Goal: Task Accomplishment & Management: Manage account settings

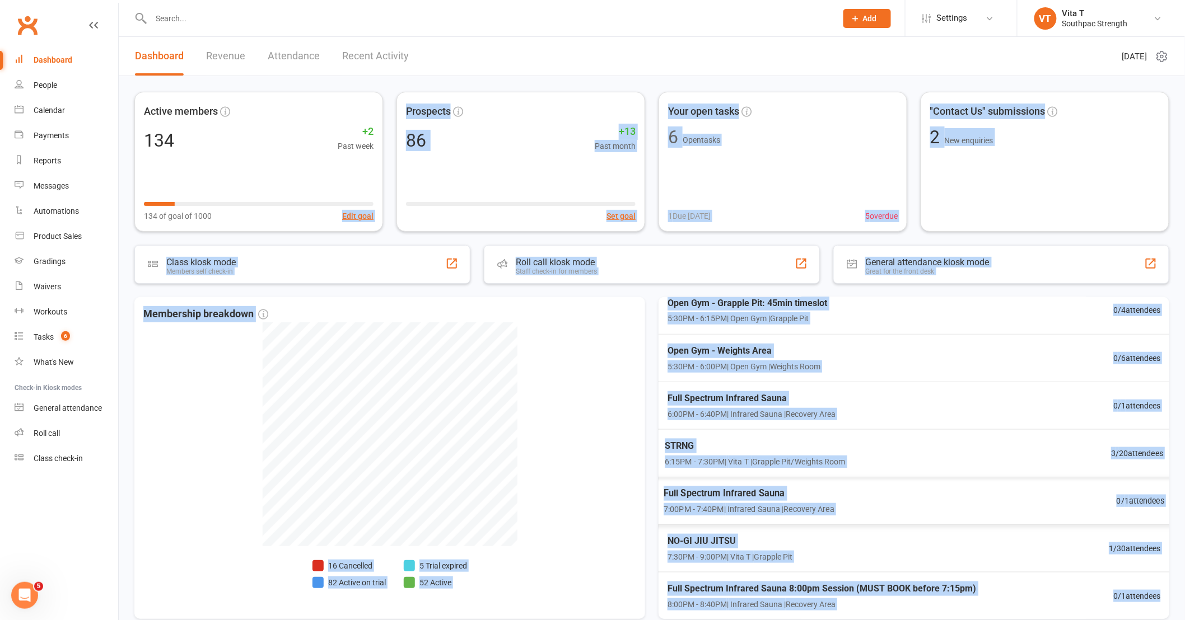
scroll to position [57, 0]
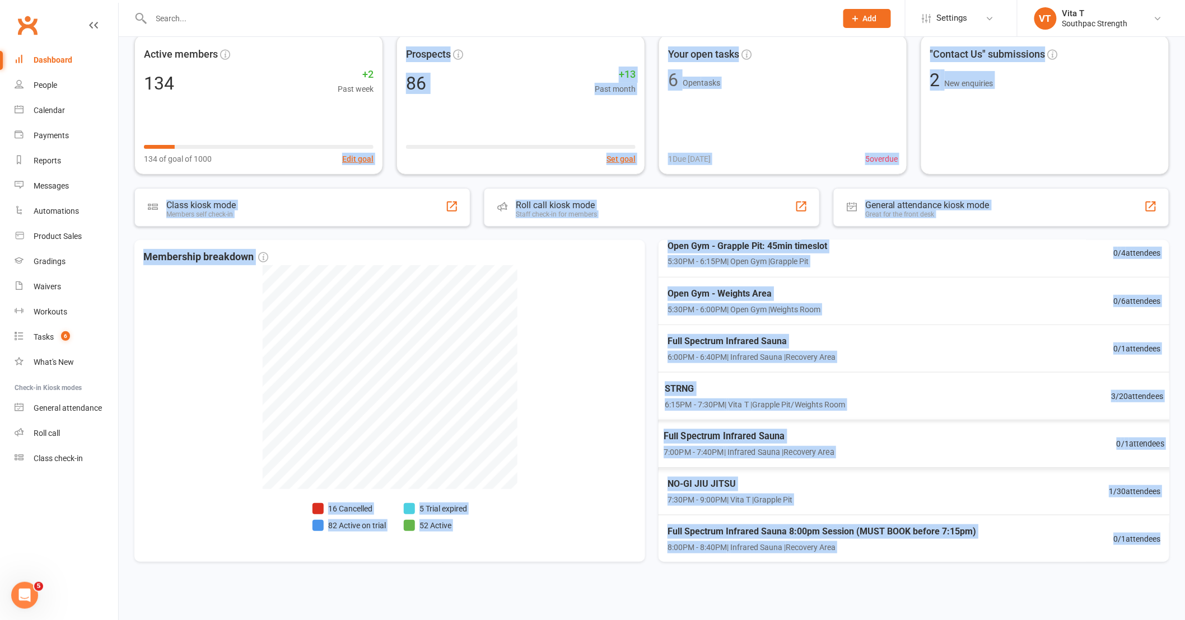
drag, startPoint x: 616, startPoint y: 650, endPoint x: 624, endPoint y: 647, distance: 9.0
click at [624, 620] on html "Prospect Member Non-attending contact Class / event Appointment Grading event T…" at bounding box center [592, 282] width 1185 height 678
click at [577, 431] on div "Membership breakdown 16 Cancelled 82 Active on trial 5 Trial expired 52 Active" at bounding box center [389, 401] width 511 height 322
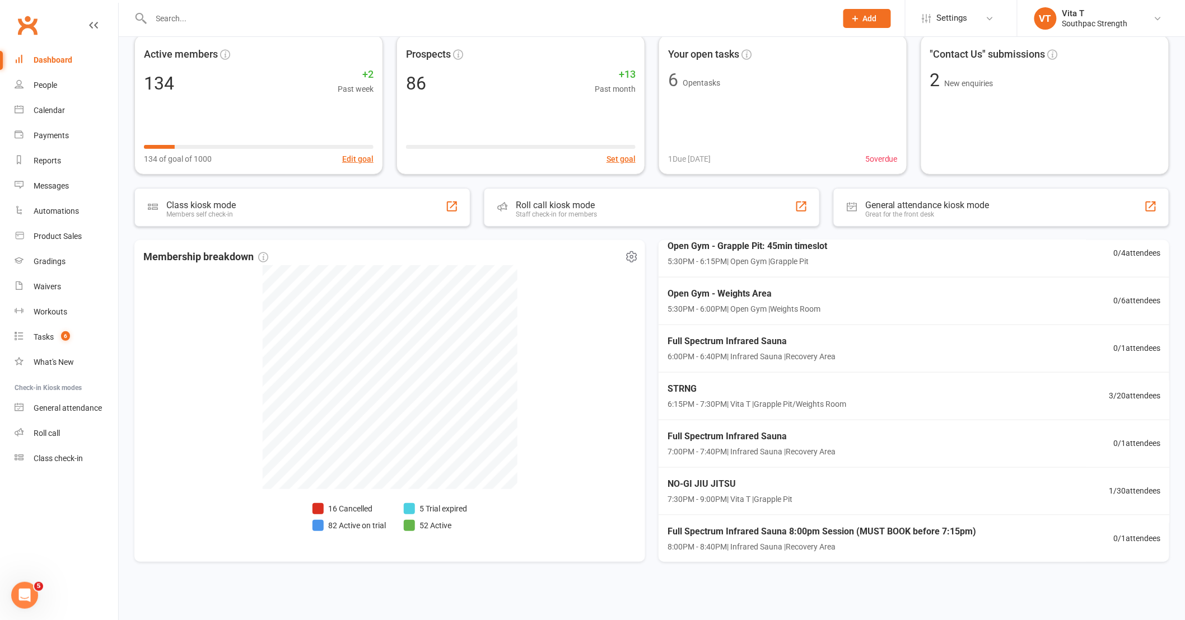
drag, startPoint x: 577, startPoint y: 430, endPoint x: 559, endPoint y: 417, distance: 22.1
click at [576, 430] on div "Membership breakdown 16 Cancelled 82 Active on trial 5 Trial expired 52 Active" at bounding box center [389, 401] width 511 height 322
drag, startPoint x: 524, startPoint y: 352, endPoint x: 531, endPoint y: 508, distance: 156.9
click at [531, 508] on div "Membership breakdown 16 Cancelled 82 Active on trial 5 Trial expired 52 Active" at bounding box center [389, 401] width 511 height 322
drag, startPoint x: 531, startPoint y: 508, endPoint x: 577, endPoint y: 314, distance: 199.7
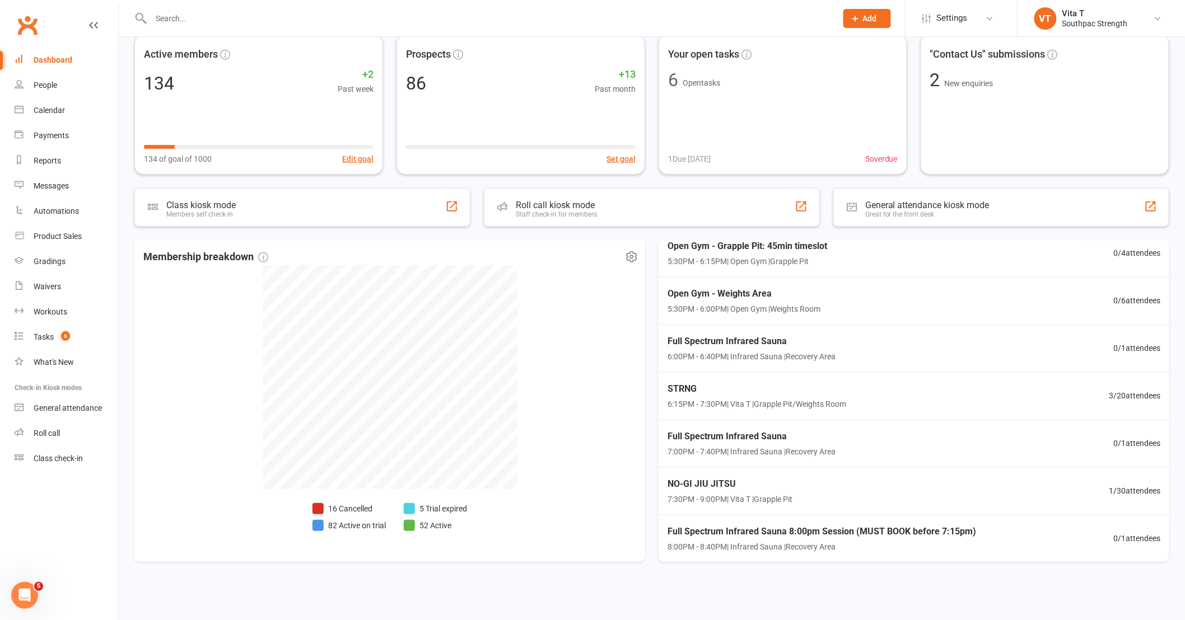
click at [577, 314] on div "Membership breakdown 16 Cancelled 82 Active on trial 5 Trial expired 52 Active" at bounding box center [389, 401] width 511 height 322
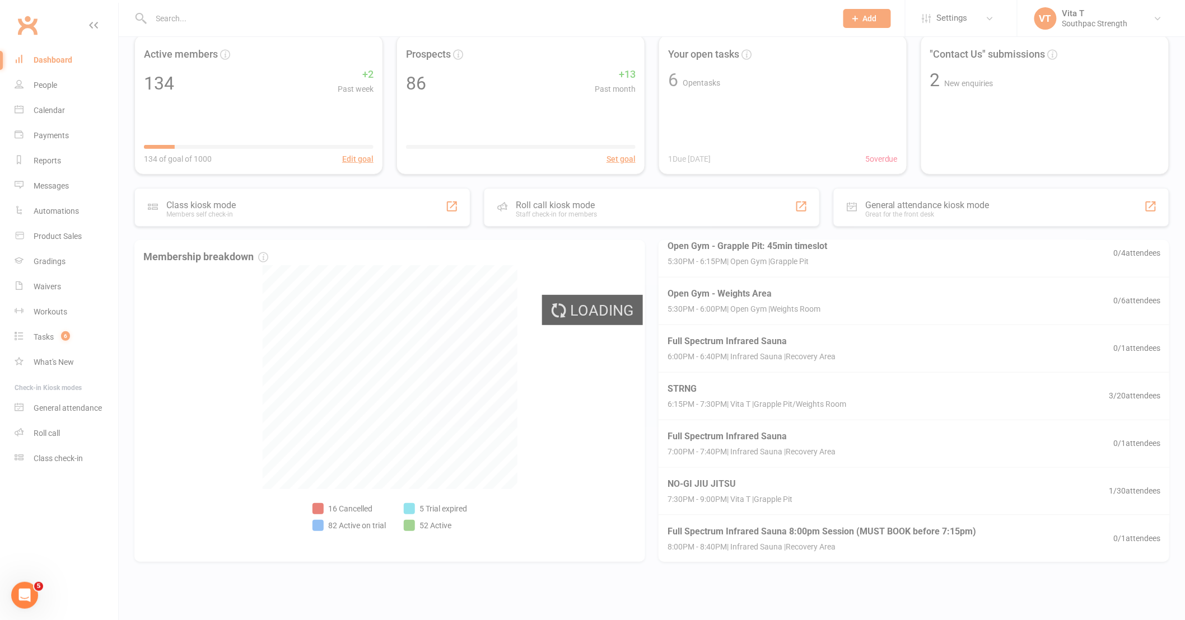
click at [436, 455] on div "Loading" at bounding box center [592, 310] width 1185 height 620
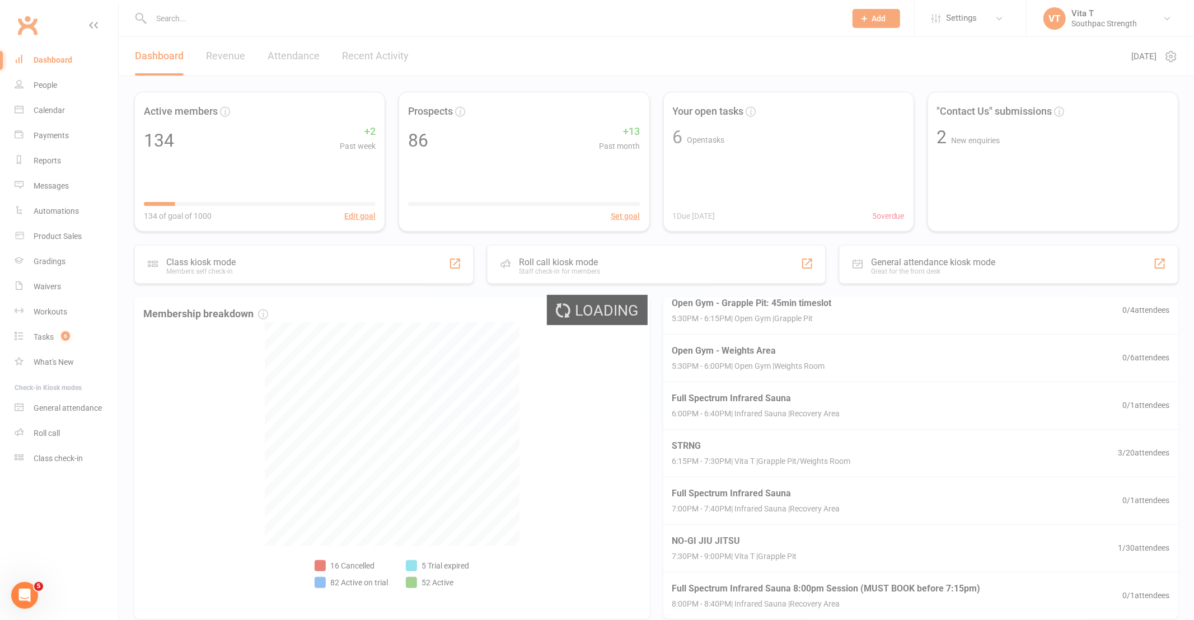
select select "active_trial"
select select "100"
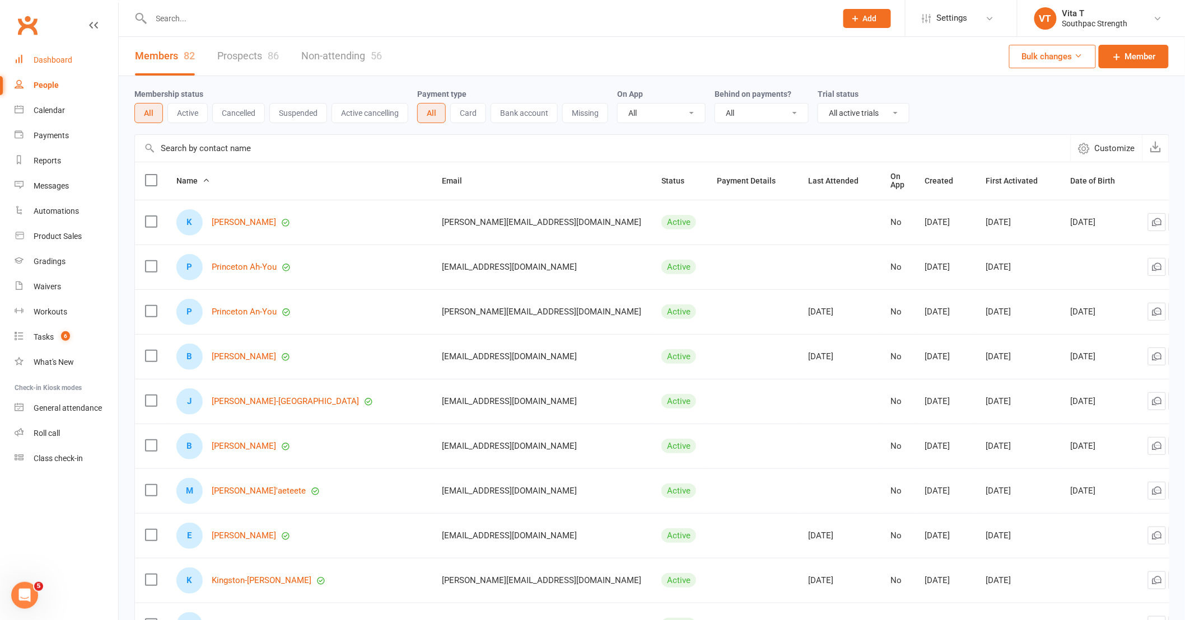
click at [43, 55] on div "Dashboard" at bounding box center [53, 59] width 39 height 9
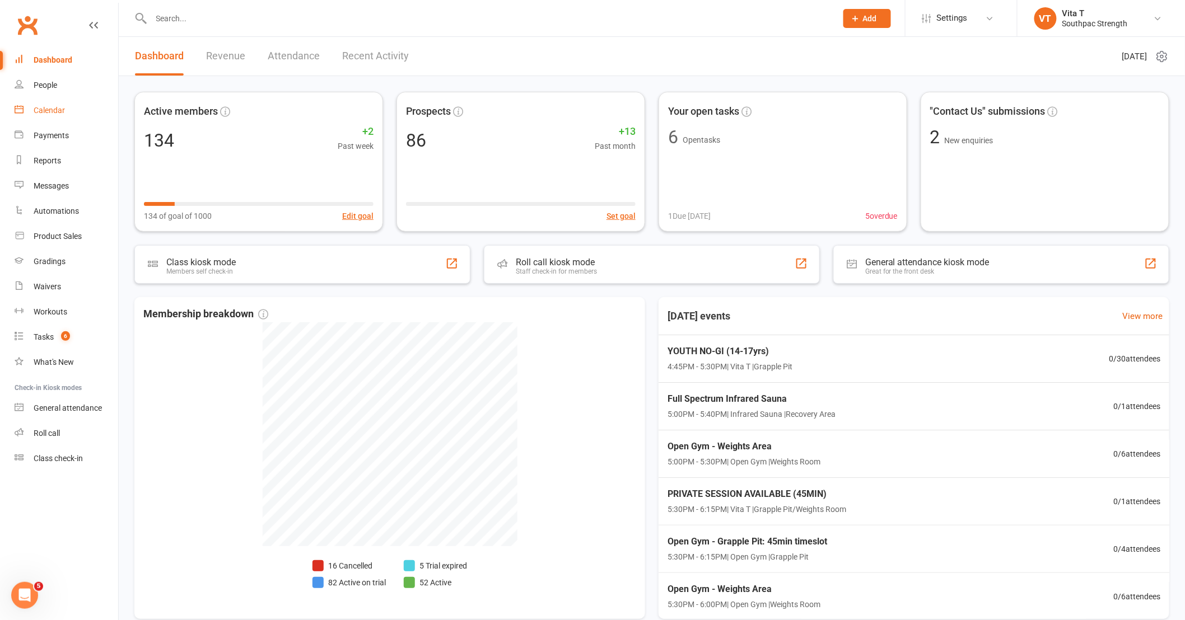
click at [46, 106] on div "Calendar" at bounding box center [49, 110] width 31 height 9
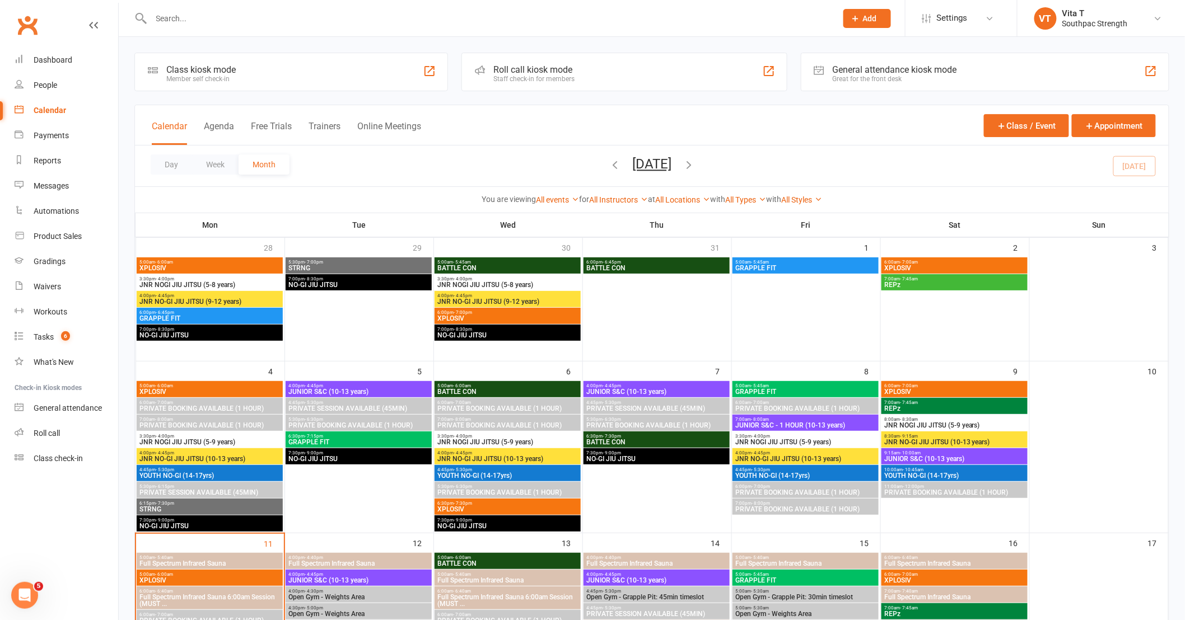
click at [695, 165] on icon "button" at bounding box center [689, 164] width 12 height 12
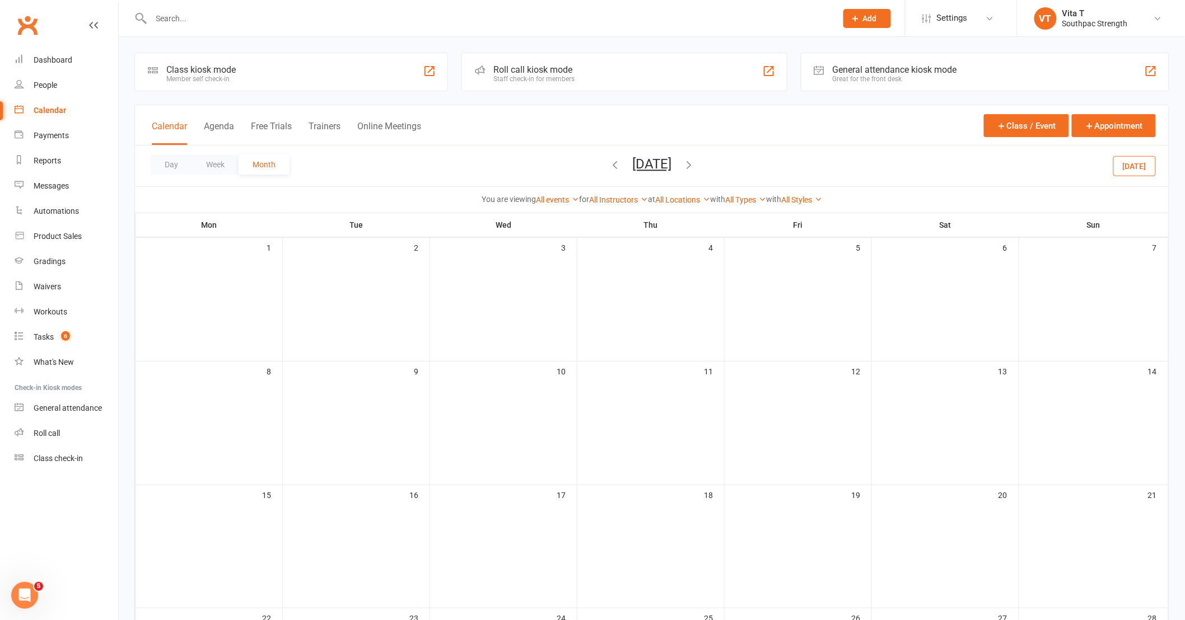
click at [609, 166] on icon "button" at bounding box center [615, 164] width 12 height 12
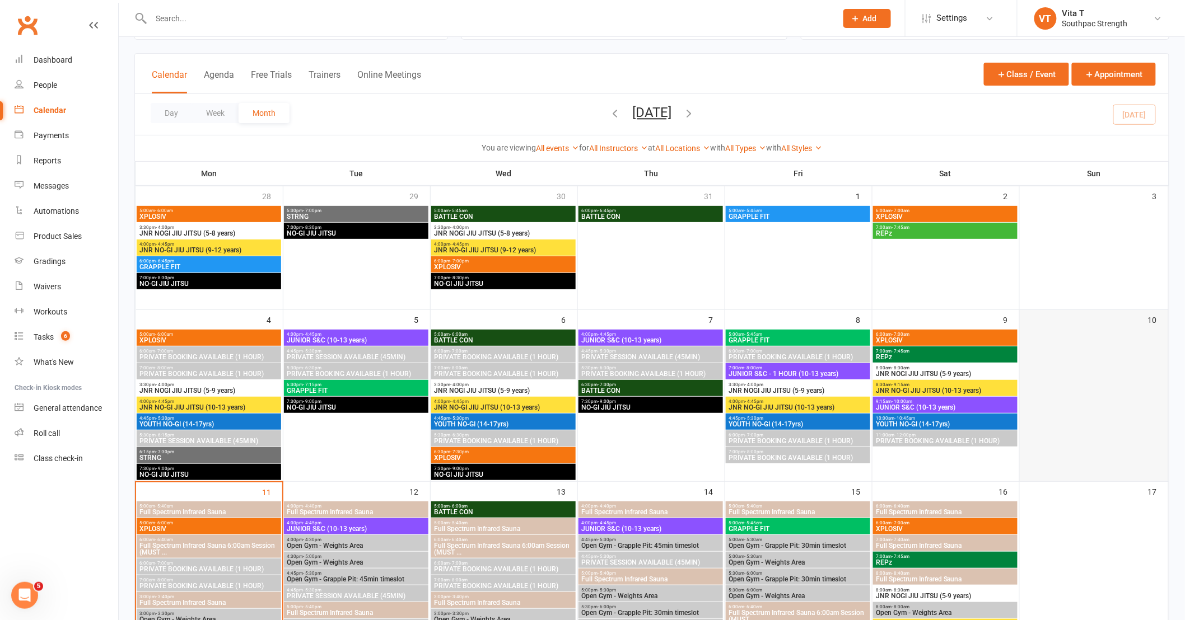
scroll to position [62, 0]
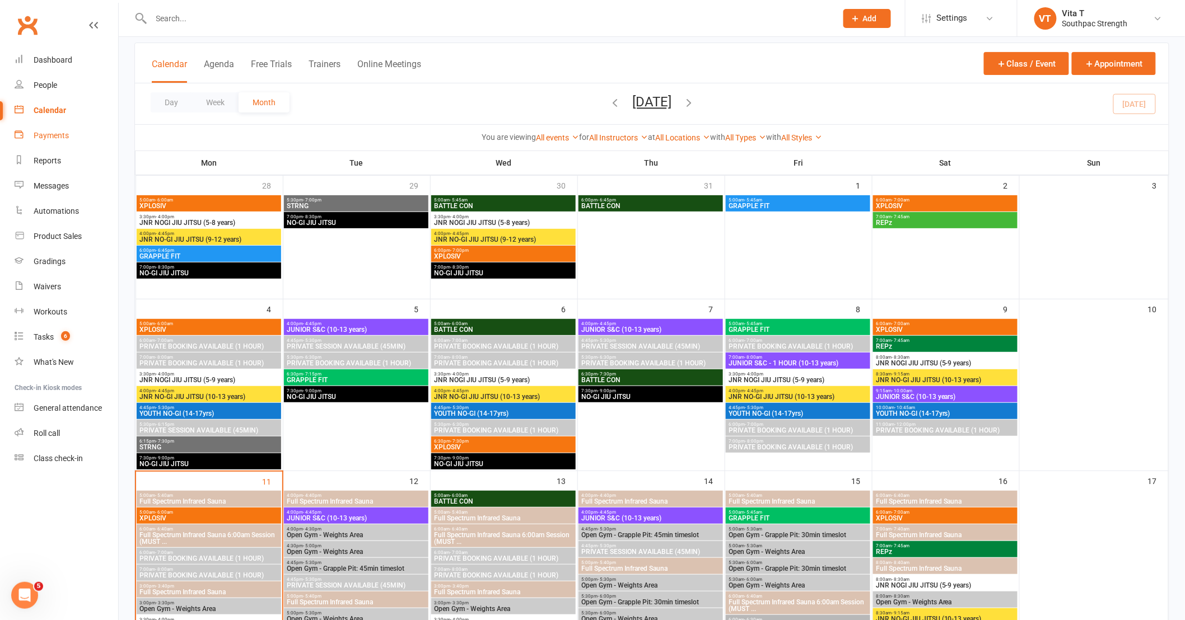
click at [55, 131] on div "Payments" at bounding box center [51, 135] width 35 height 9
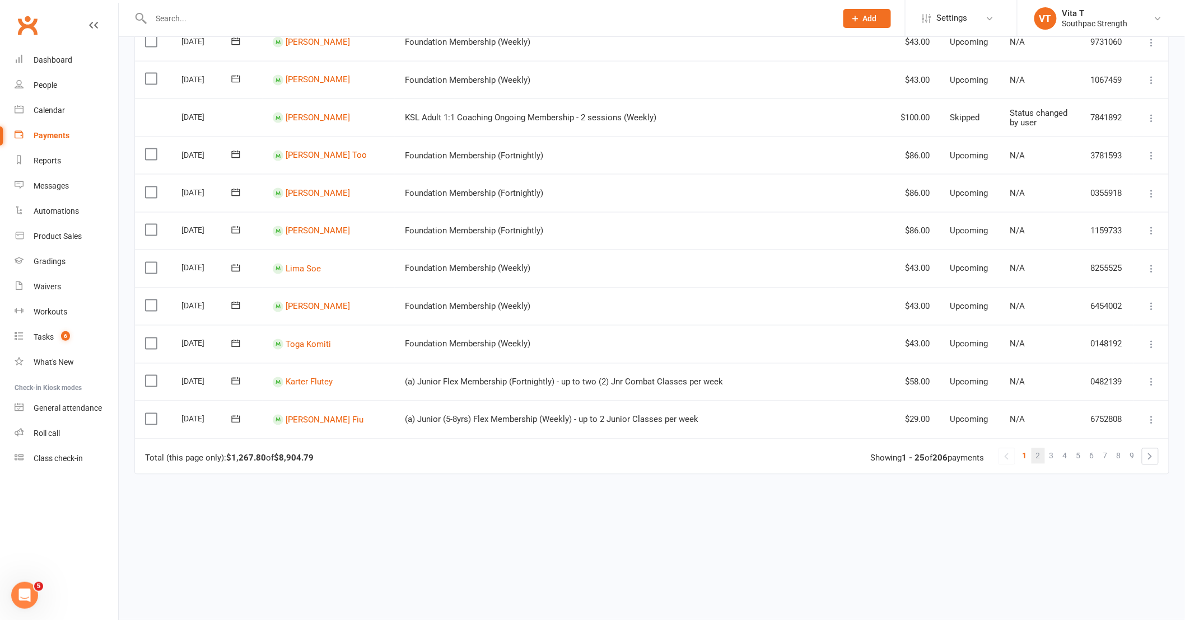
scroll to position [697, 0]
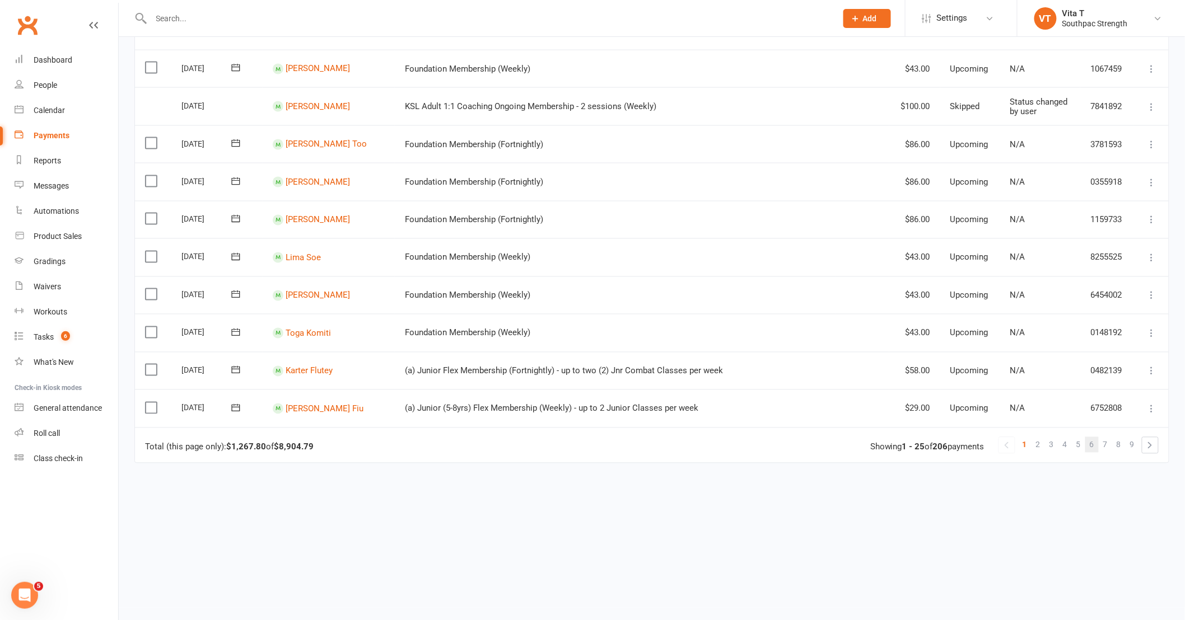
click at [1087, 445] on link "6" at bounding box center [1091, 445] width 13 height 16
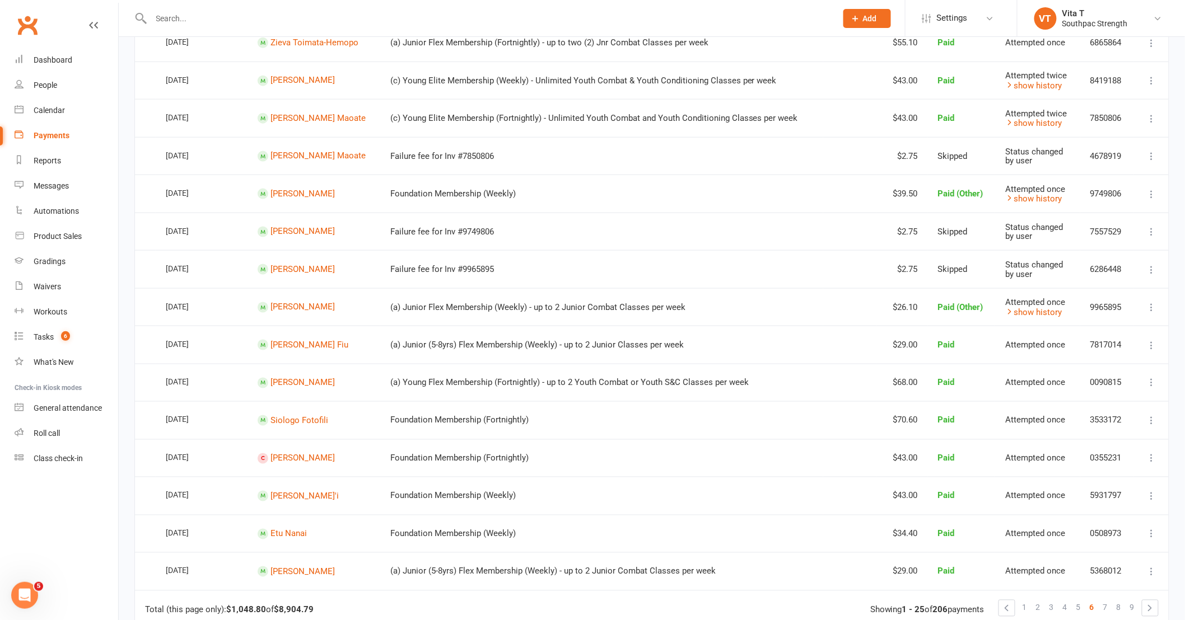
scroll to position [693, 0]
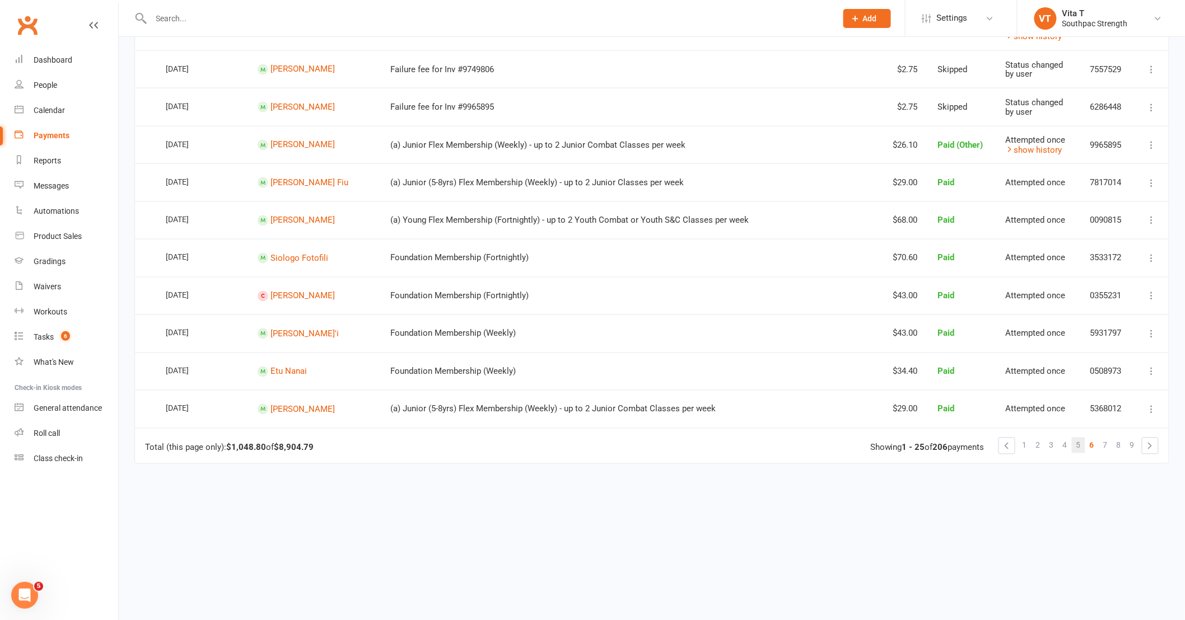
click at [1079, 442] on span "5" at bounding box center [1078, 446] width 4 height 16
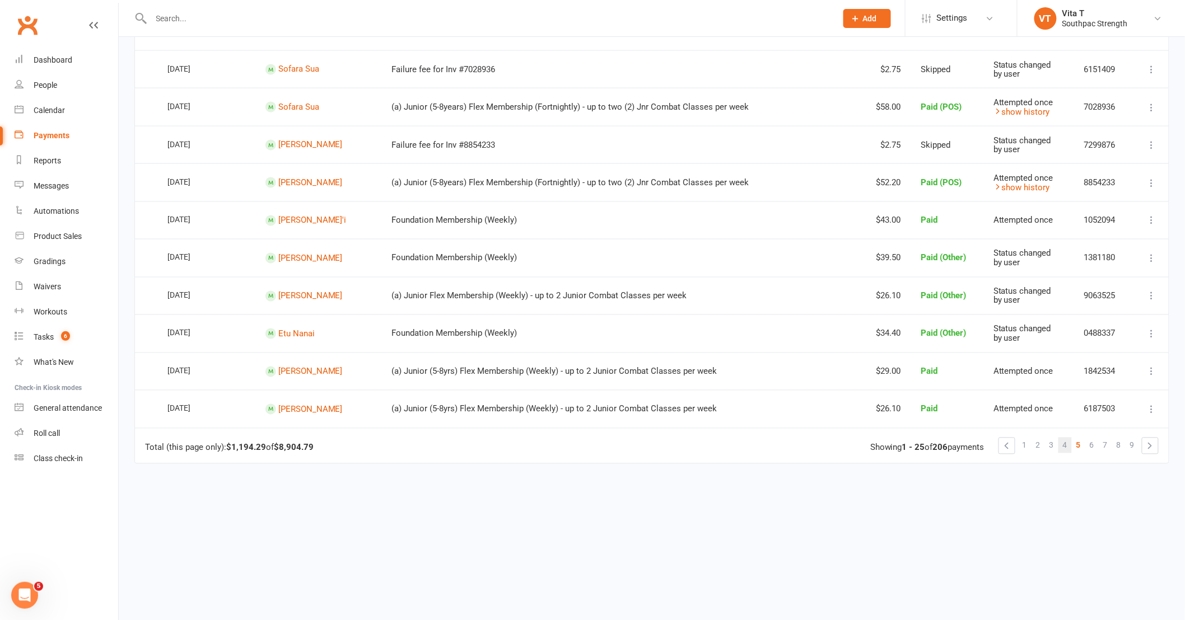
click at [1068, 440] on link "4" at bounding box center [1064, 446] width 13 height 16
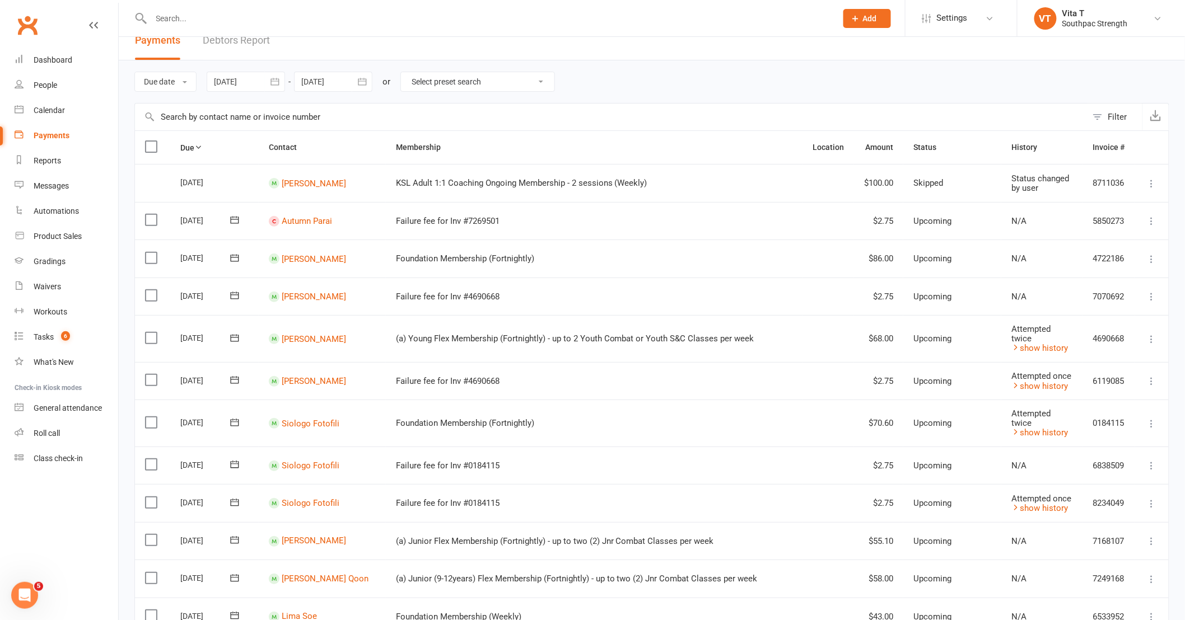
scroll to position [0, 0]
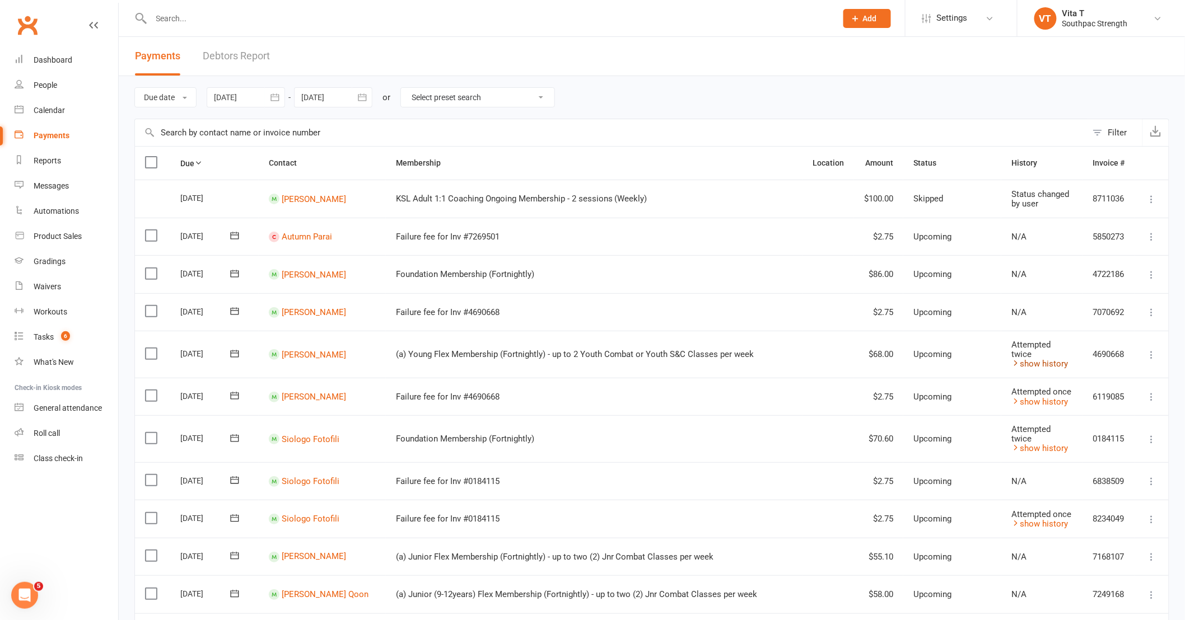
click at [1044, 362] on link "show history" at bounding box center [1039, 364] width 57 height 10
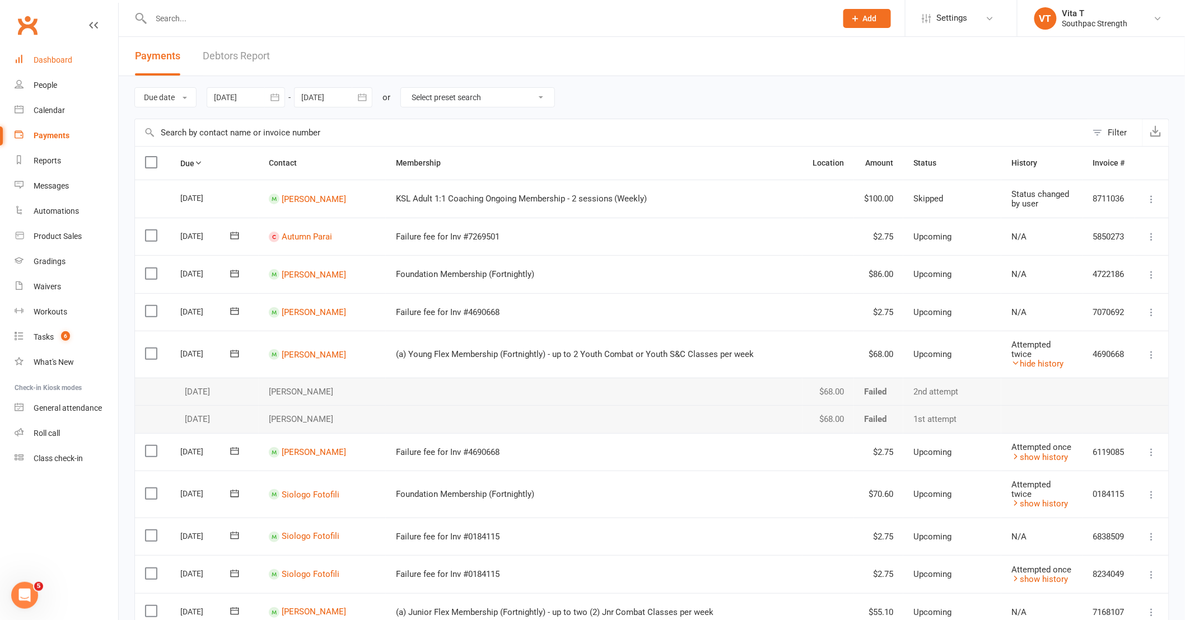
click at [37, 63] on div "Dashboard" at bounding box center [53, 59] width 39 height 9
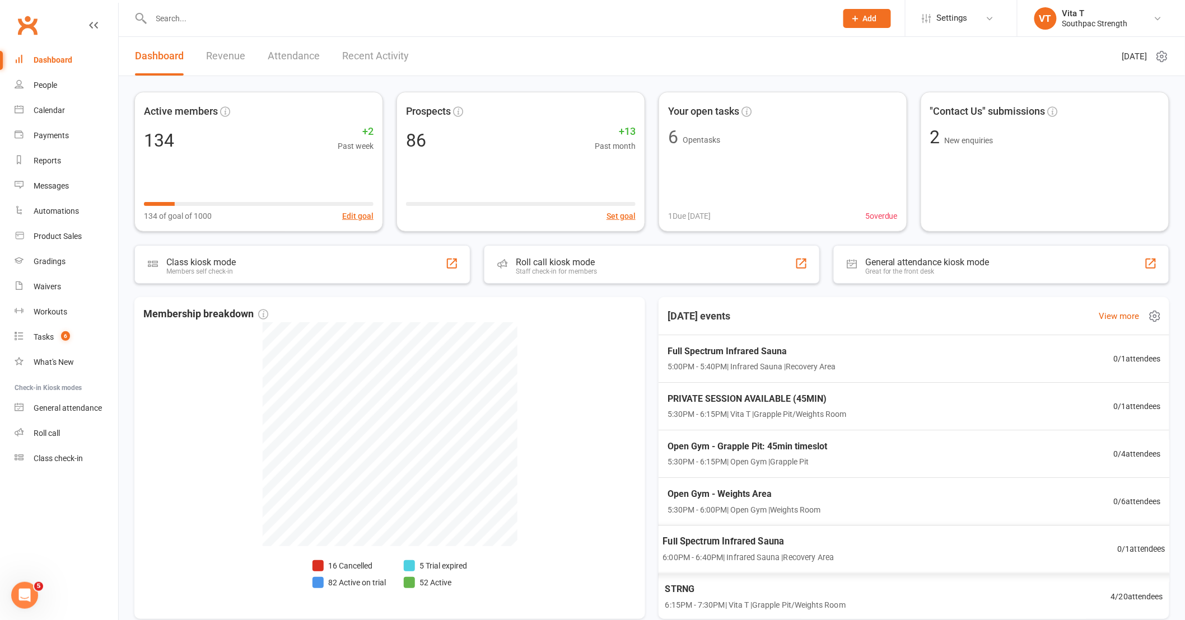
click at [897, 587] on div "STRNG 6:15PM - 7:30PM | Vita T | Grapple Pit/Weights Room 4 / 20 attendees" at bounding box center [913, 597] width 525 height 48
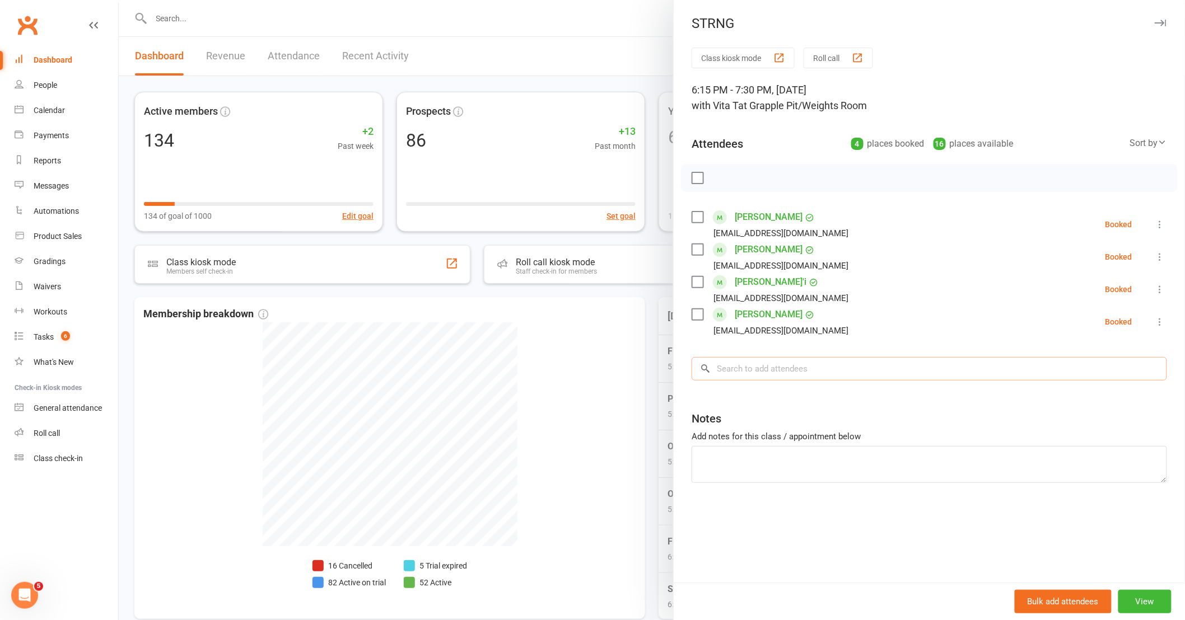
click at [771, 368] on input "search" at bounding box center [929, 369] width 475 height 24
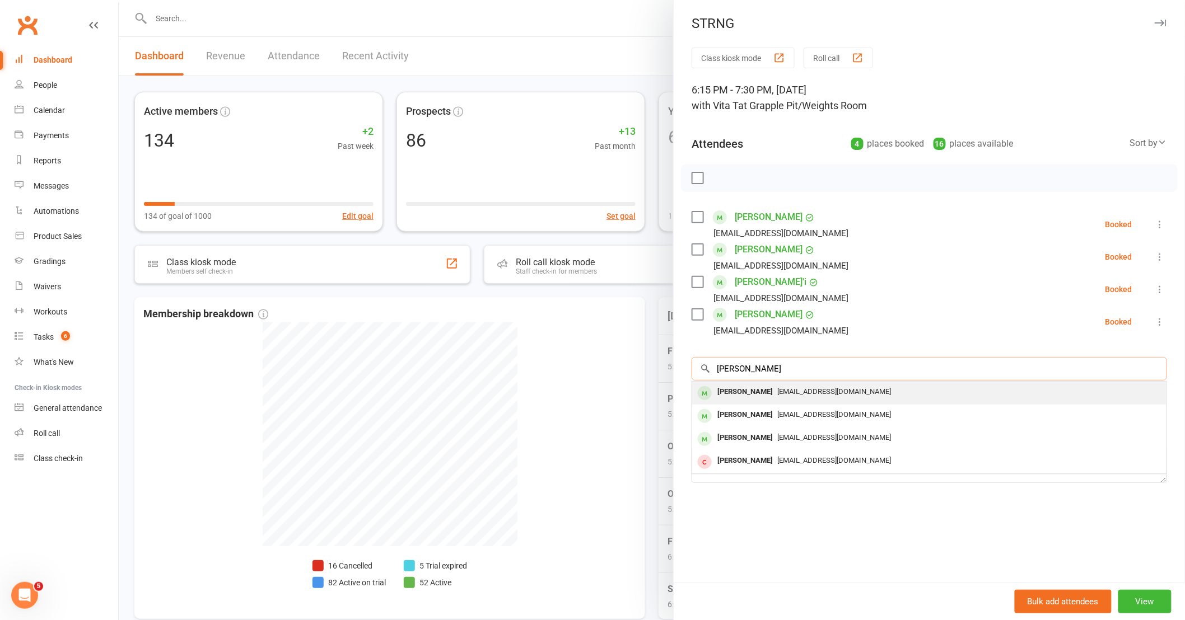
type input "david"
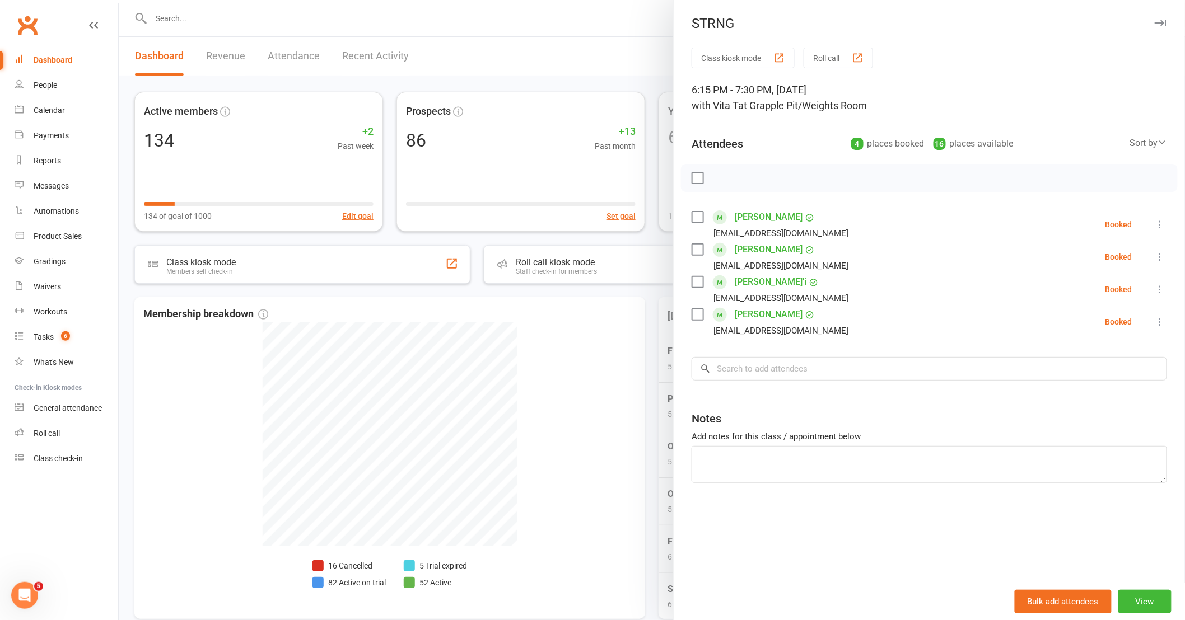
drag, startPoint x: 776, startPoint y: 398, endPoint x: 792, endPoint y: 483, distance: 87.2
click at [792, 483] on div "Class kiosk mode Roll call 6:15 PM - 7:30 PM, Monday, August, 11, 2025 with Vit…" at bounding box center [929, 315] width 511 height 535
click at [792, 367] on input "search" at bounding box center [929, 369] width 475 height 24
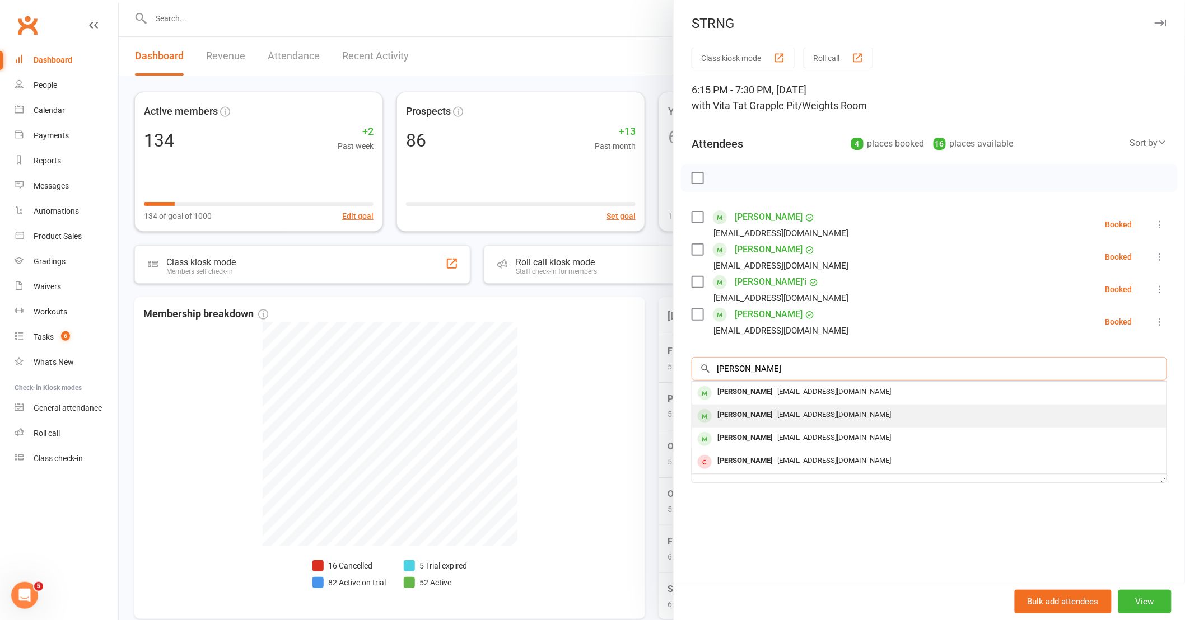
type input "david"
click at [783, 418] on span "dtuipulotu1743@gmail.com" at bounding box center [834, 414] width 114 height 8
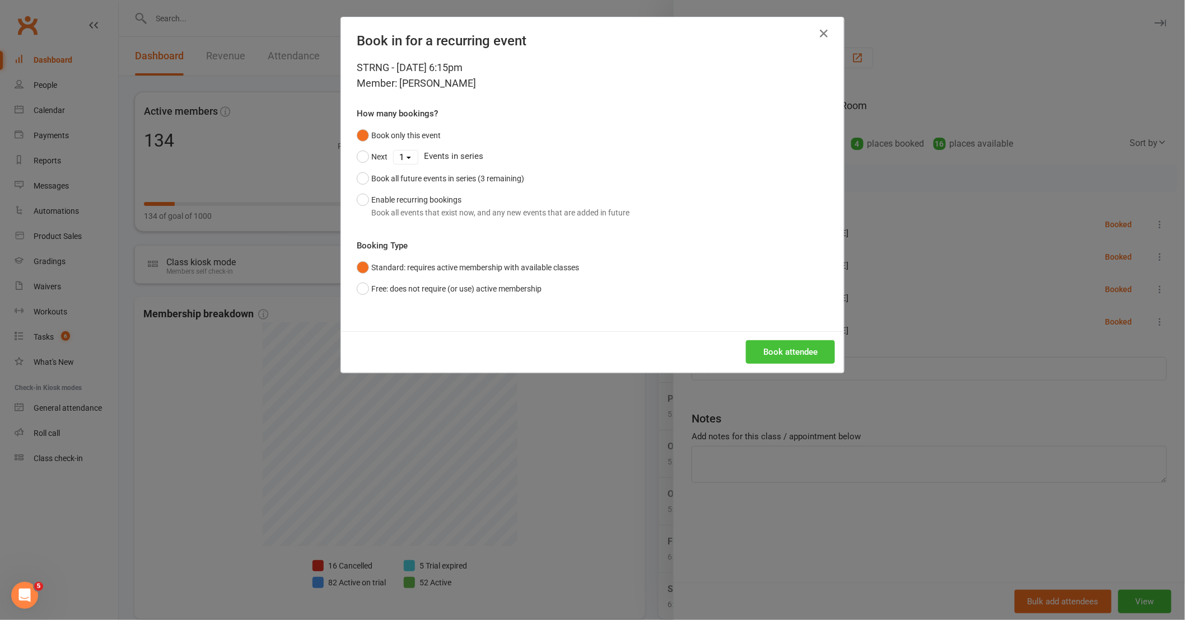
click at [774, 351] on button "Book attendee" at bounding box center [790, 352] width 89 height 24
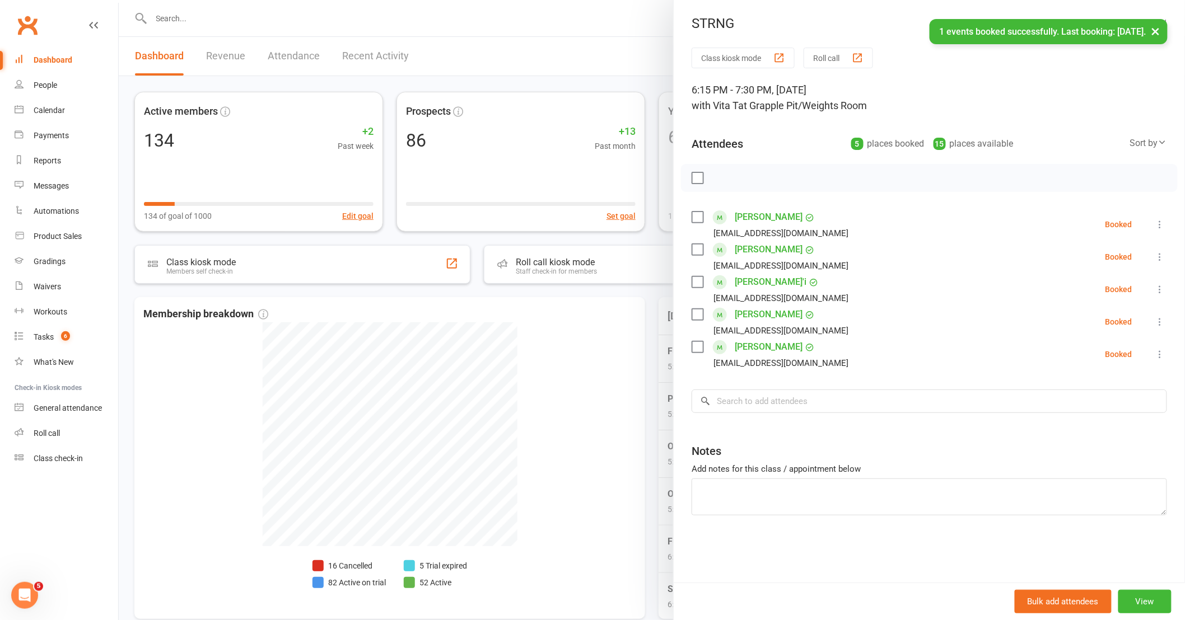
click at [576, 362] on div at bounding box center [652, 310] width 1066 height 620
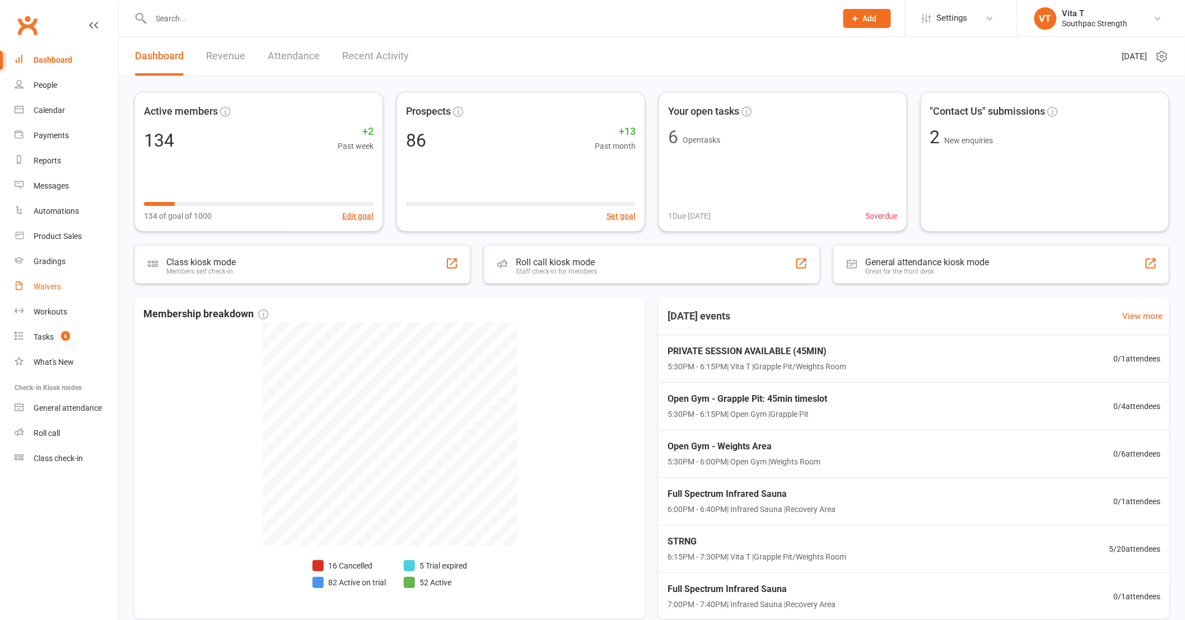
click at [53, 288] on div "Waivers" at bounding box center [47, 286] width 27 height 9
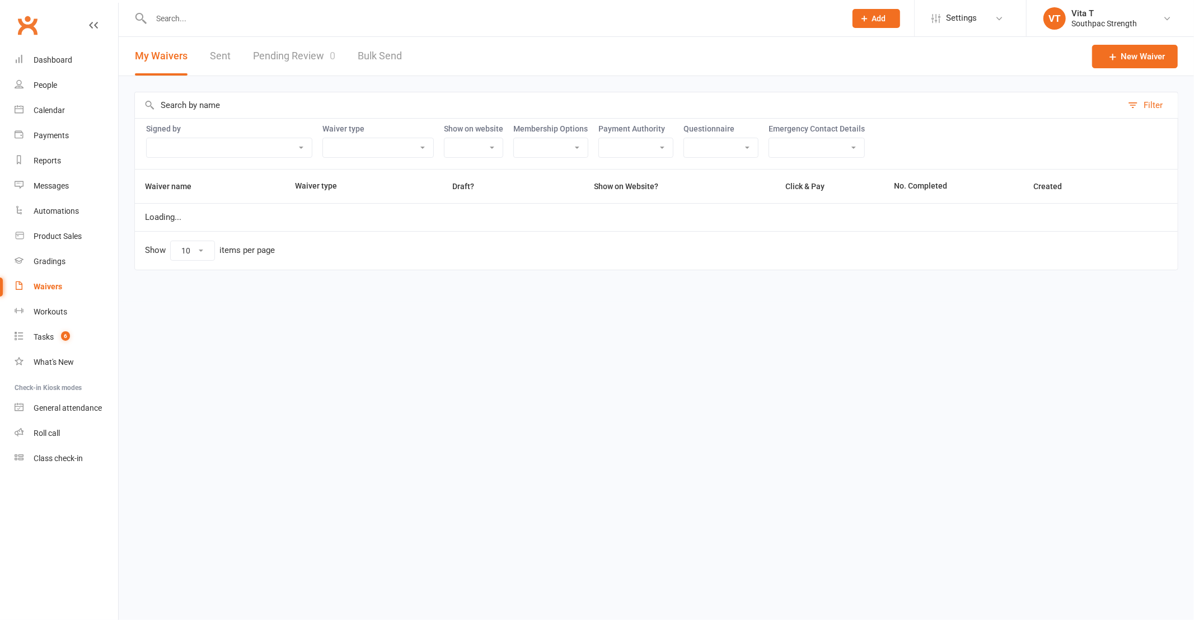
select select "100"
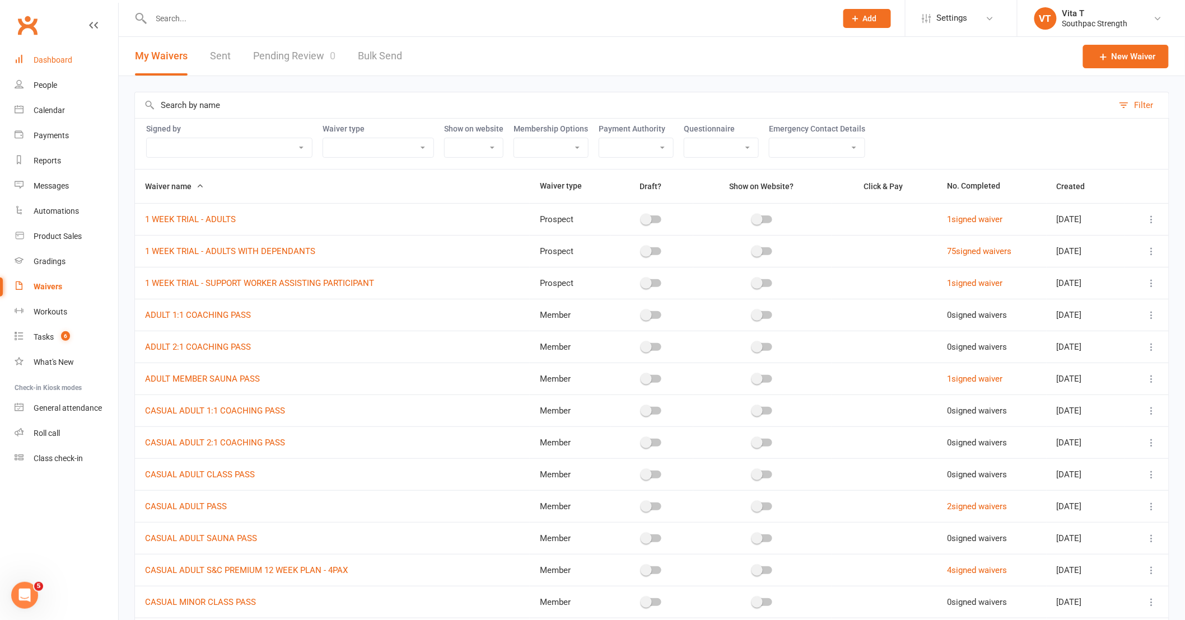
click at [75, 56] on link "Dashboard" at bounding box center [67, 60] width 104 height 25
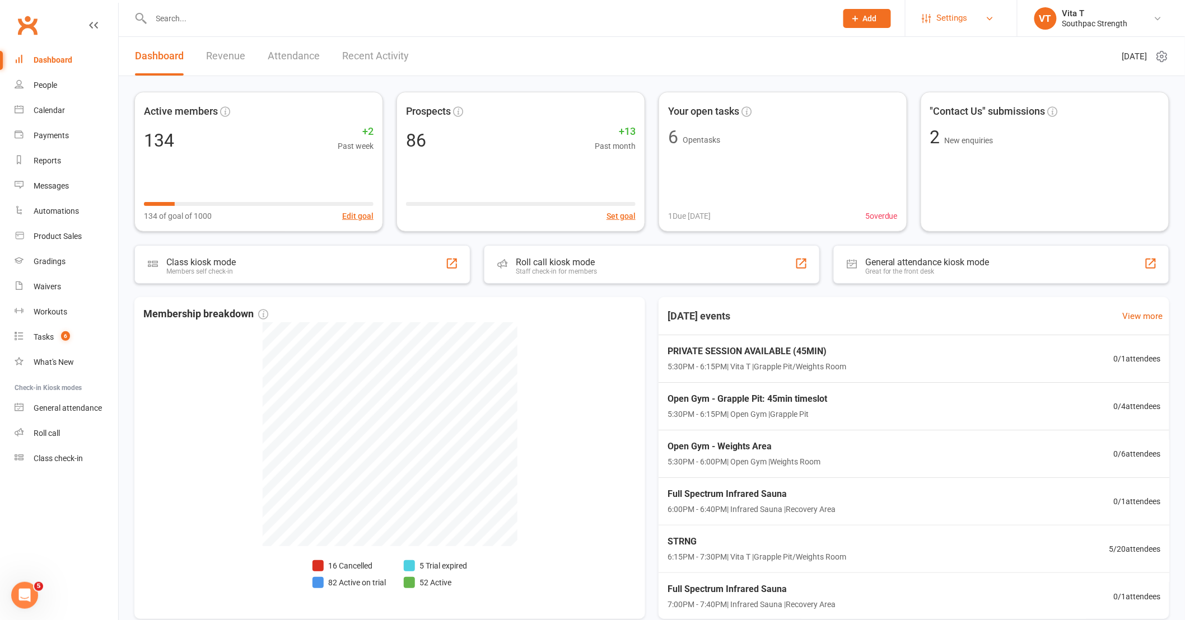
click at [951, 22] on span "Settings" at bounding box center [952, 18] width 31 height 25
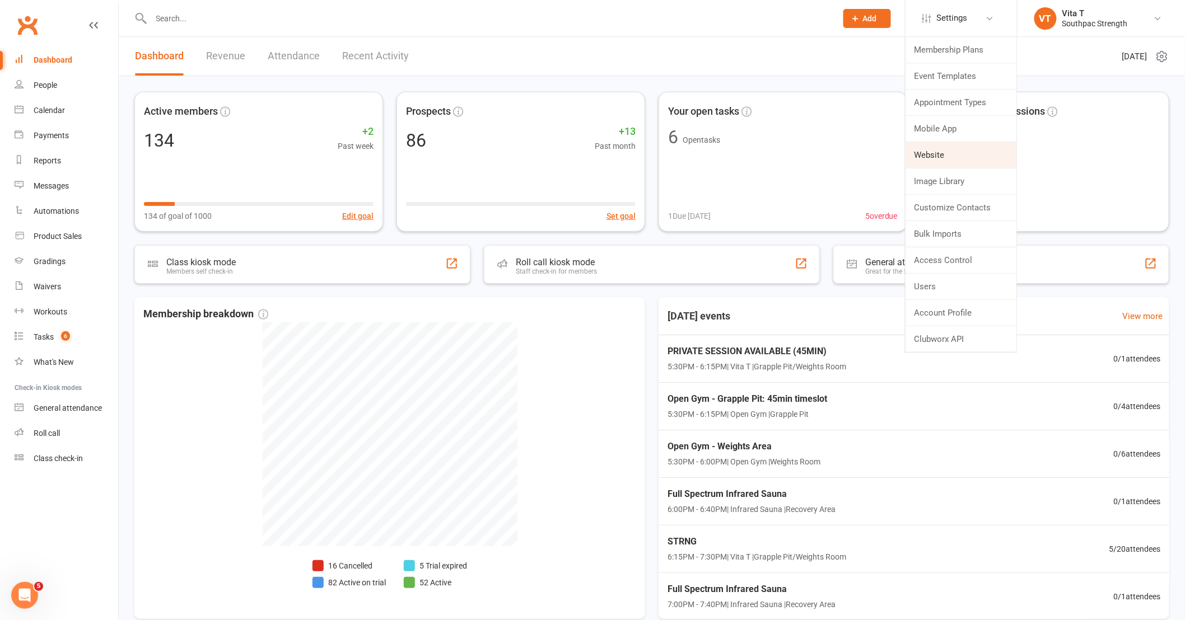
click at [944, 151] on link "Website" at bounding box center [961, 155] width 111 height 26
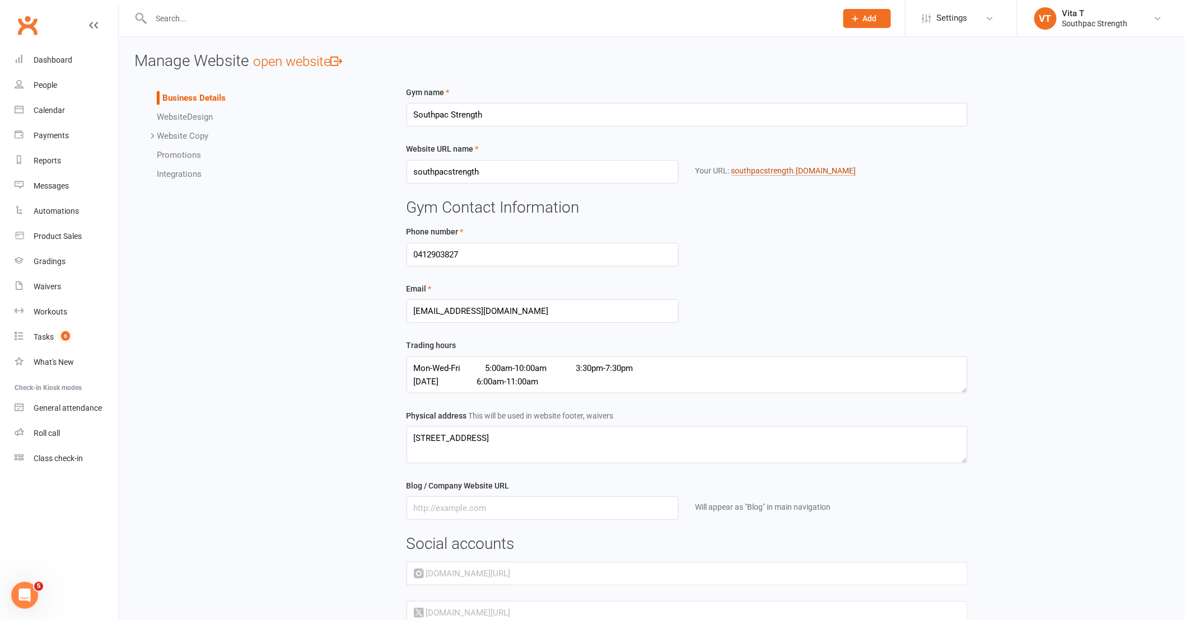
click at [749, 172] on link "southpacstrength .clubworx.com" at bounding box center [793, 171] width 125 height 10
click at [31, 63] on link "Dashboard" at bounding box center [67, 60] width 104 height 25
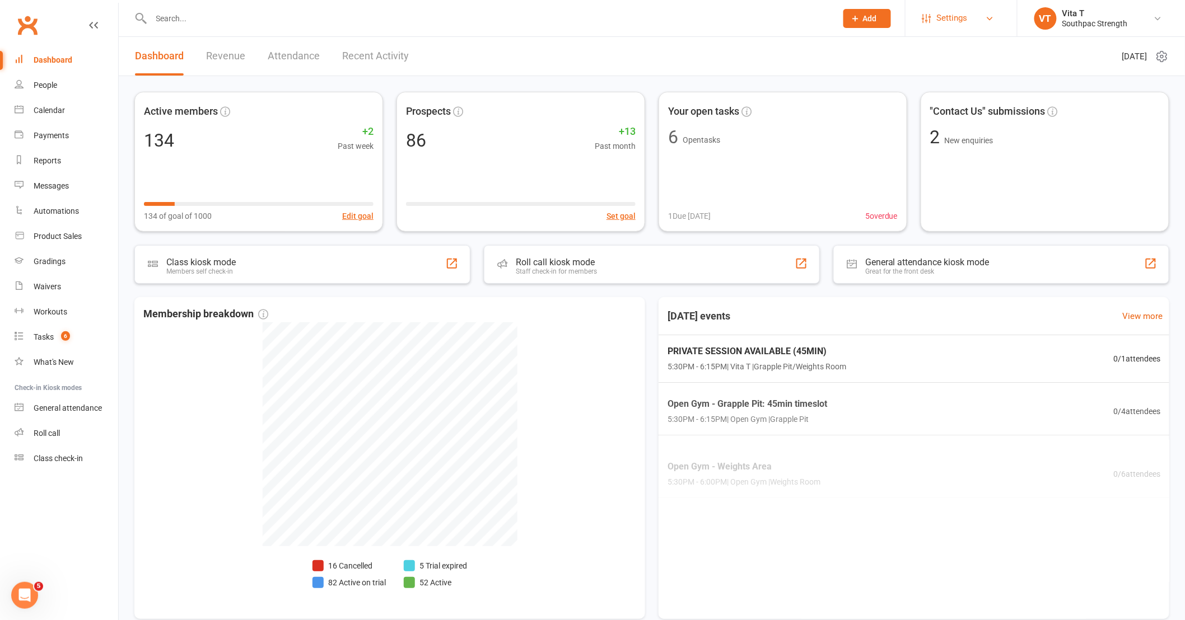
click at [971, 22] on link "Settings" at bounding box center [961, 18] width 78 height 25
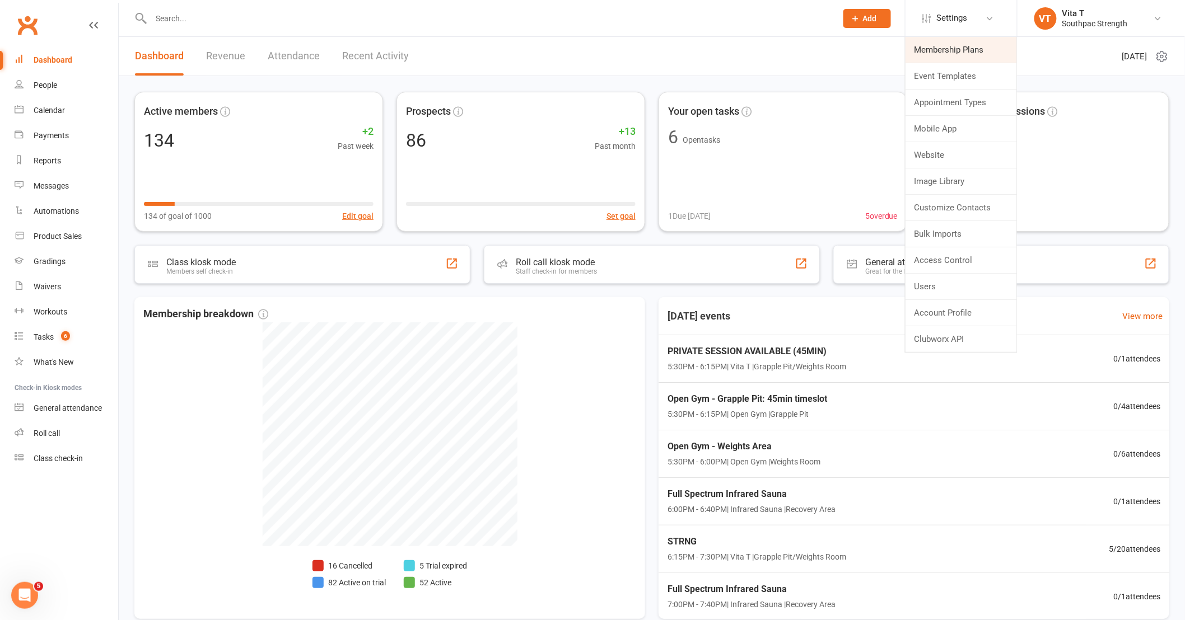
click at [962, 48] on link "Membership Plans" at bounding box center [961, 50] width 111 height 26
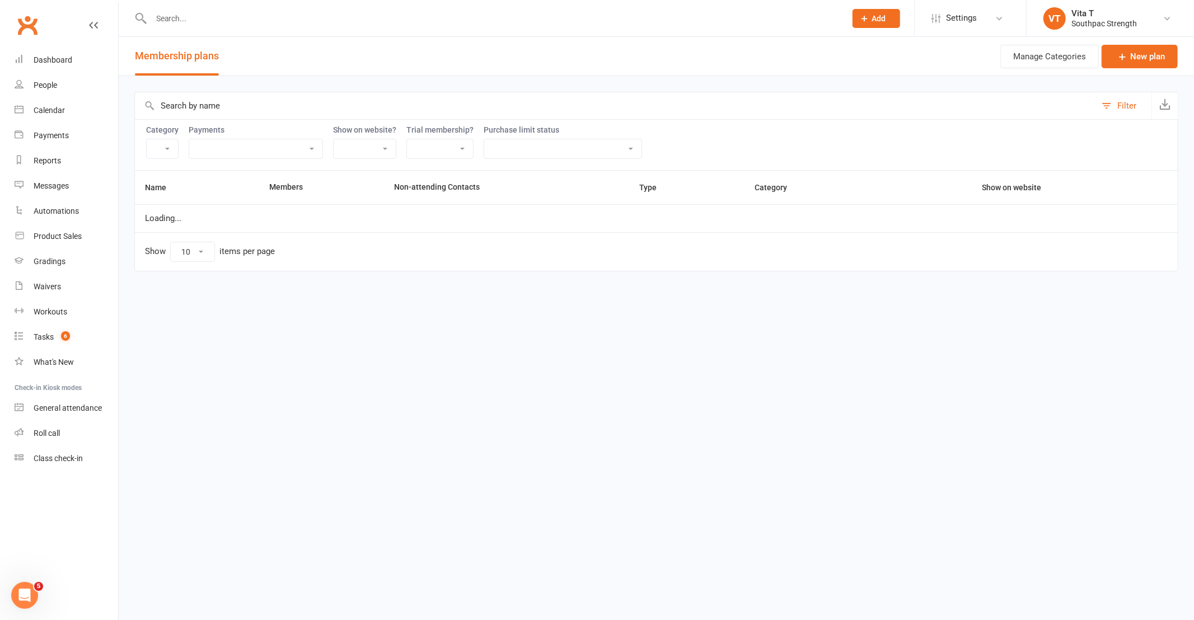
select select "18973"
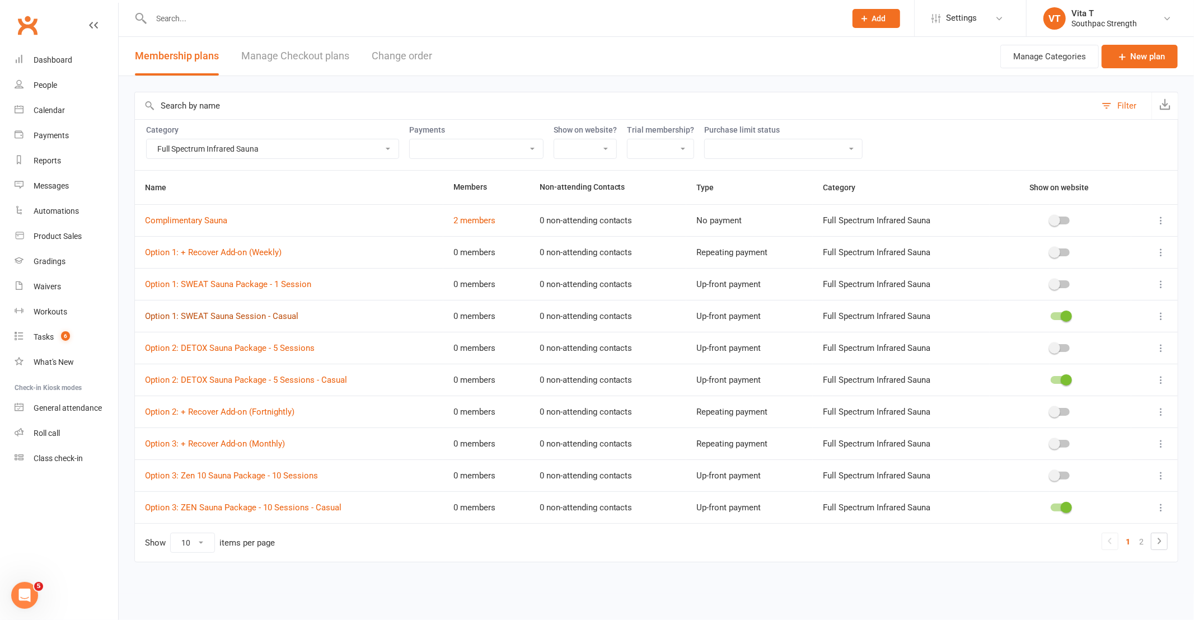
click at [200, 315] on link "Option 1: SWEAT Sauna Session - Casual" at bounding box center [221, 316] width 153 height 10
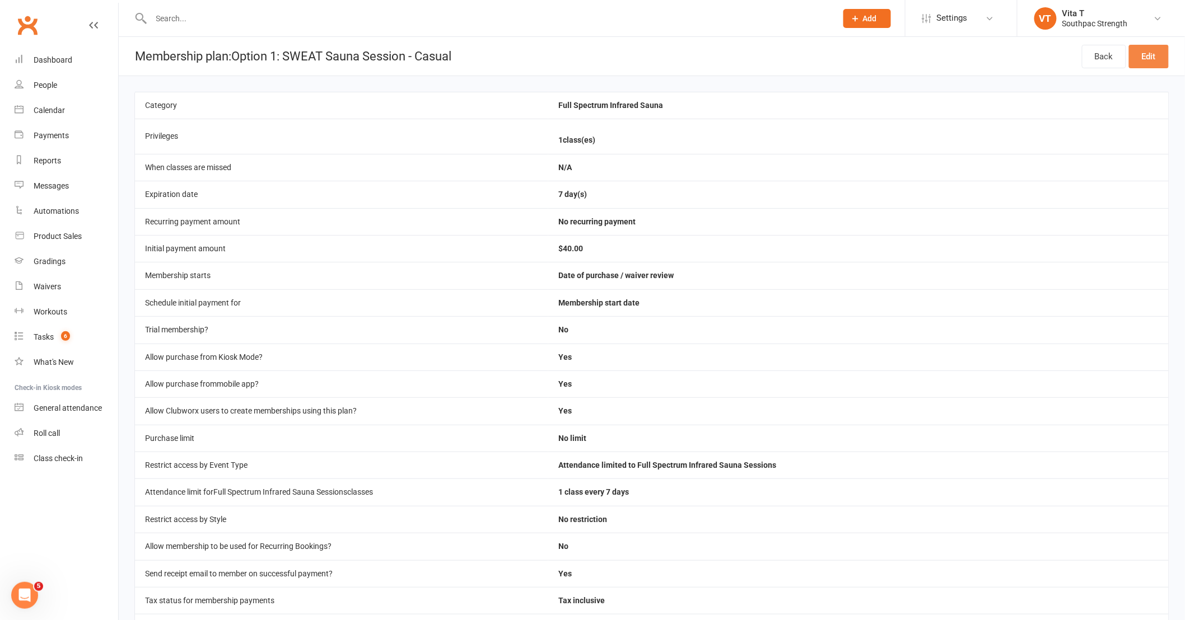
click at [1148, 59] on link "Edit" at bounding box center [1149, 57] width 40 height 24
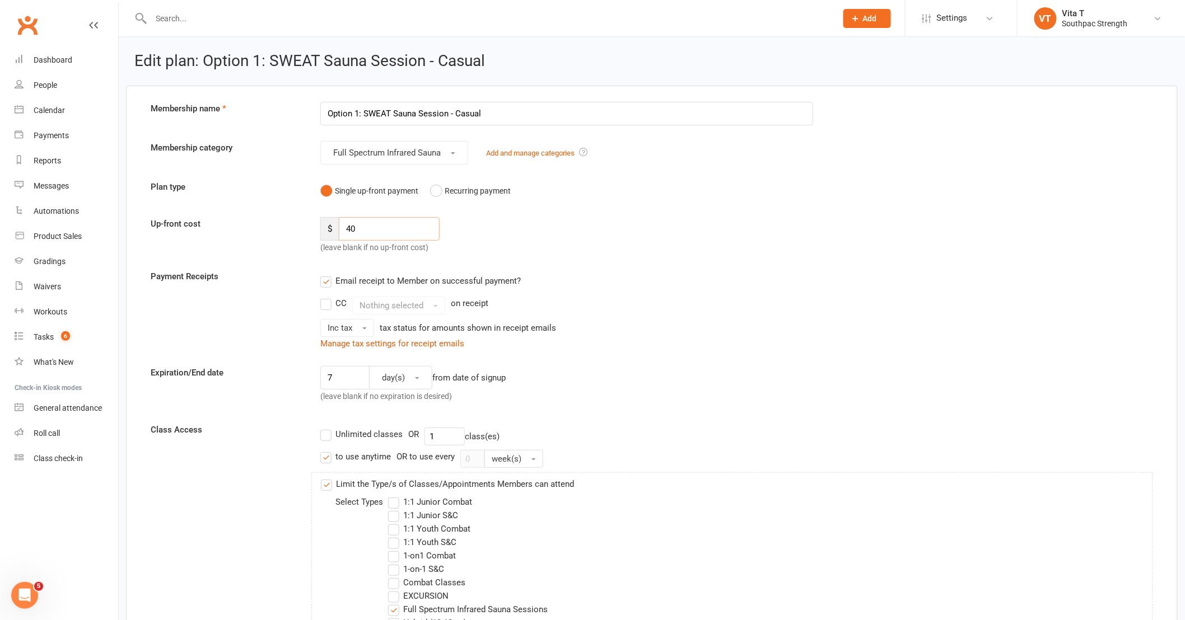
click at [395, 233] on input "40" at bounding box center [389, 229] width 101 height 24
type input "4"
type input "35"
click at [706, 318] on div "CC Nothing selected on receipt Inc tax tax status for amounts shown in receipt …" at bounding box center [566, 317] width 493 height 40
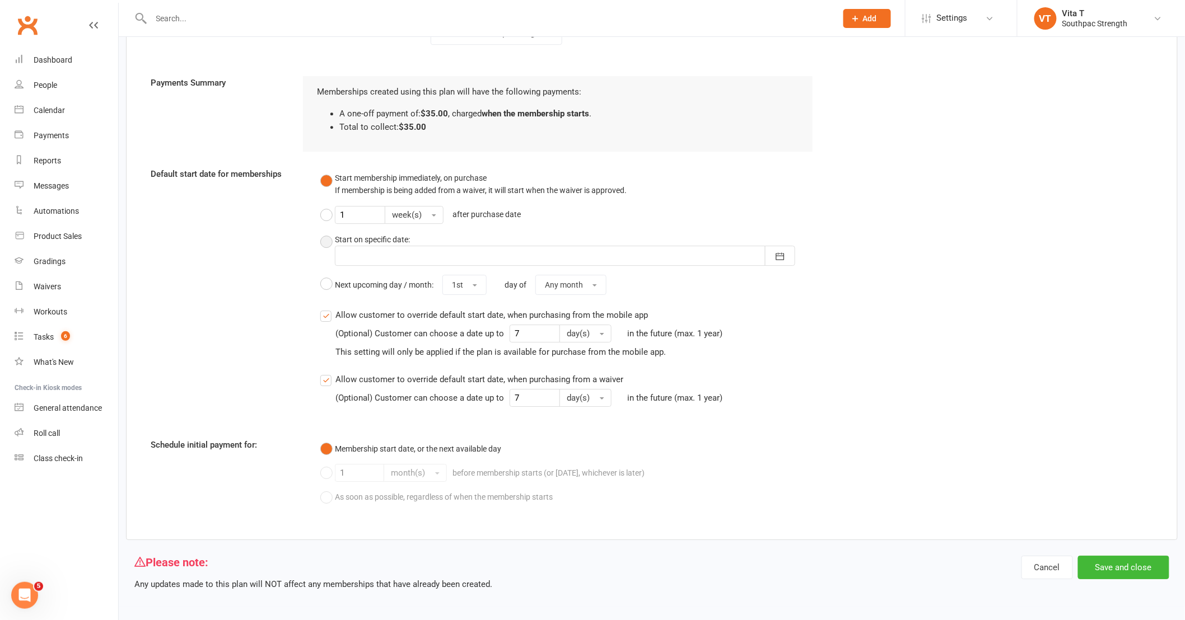
scroll to position [1389, 0]
click at [1133, 562] on button "Save and close" at bounding box center [1123, 566] width 91 height 24
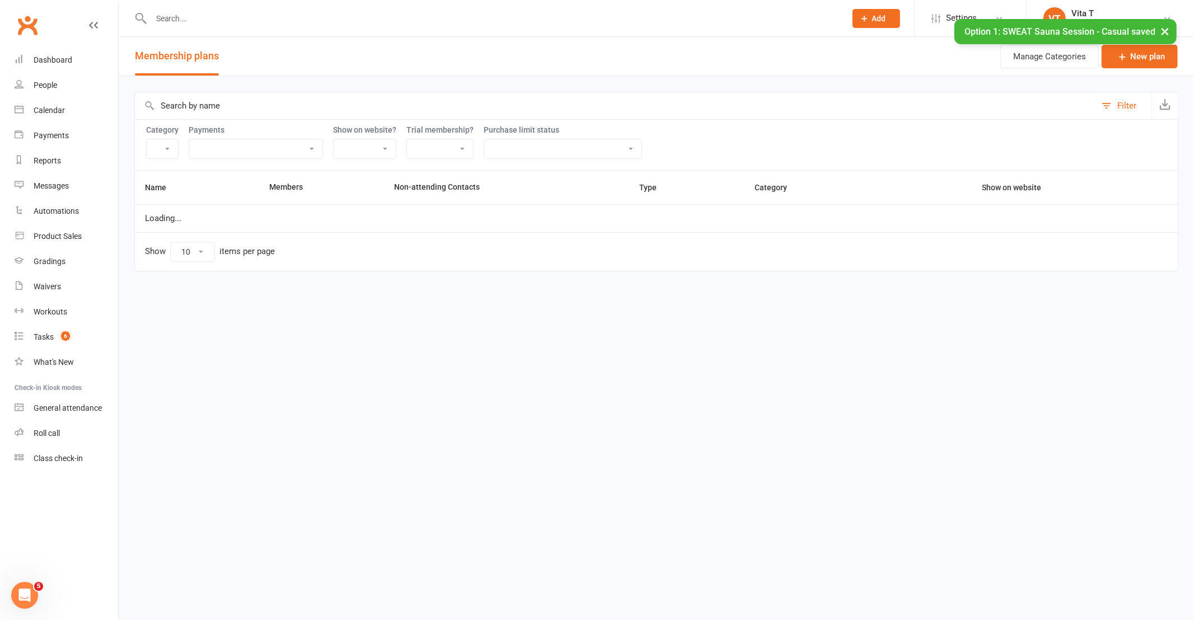
select select "18973"
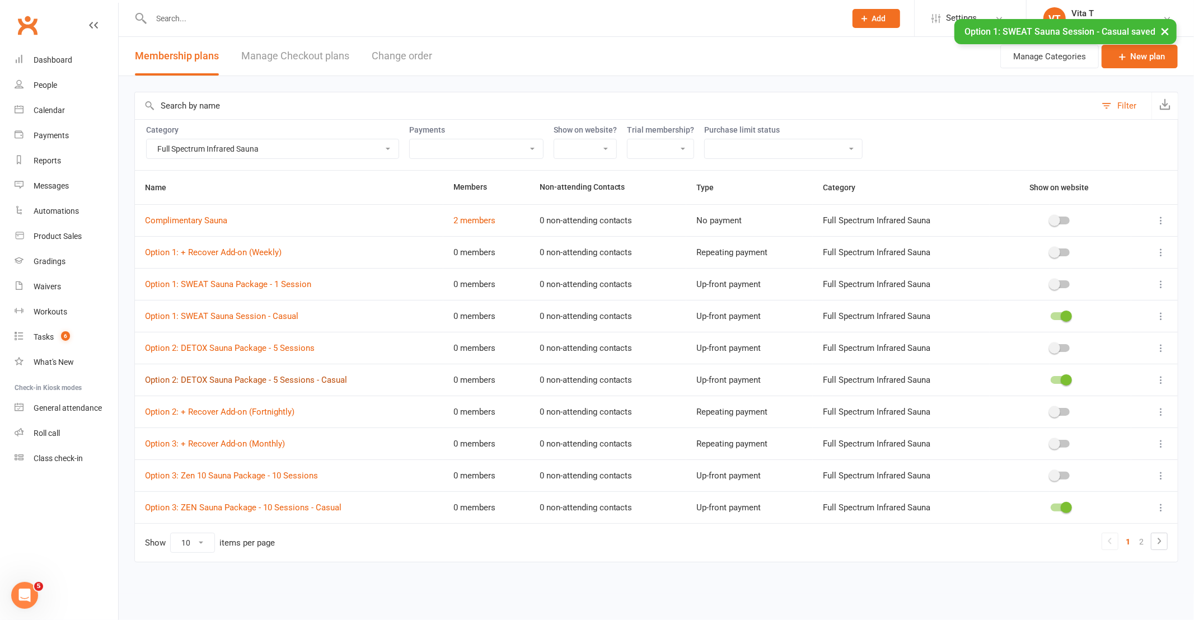
click at [272, 384] on link "Option 2: DETOX Sauna Package - 5 Sessions - Casual" at bounding box center [246, 380] width 202 height 10
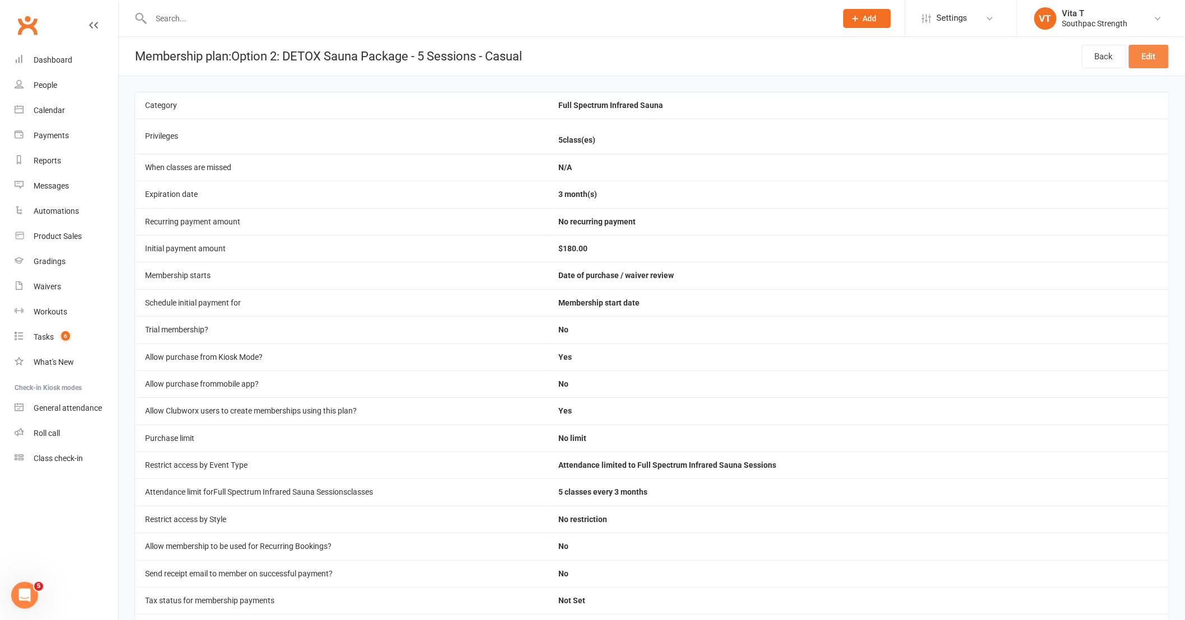
click at [1160, 59] on link "Edit" at bounding box center [1149, 57] width 40 height 24
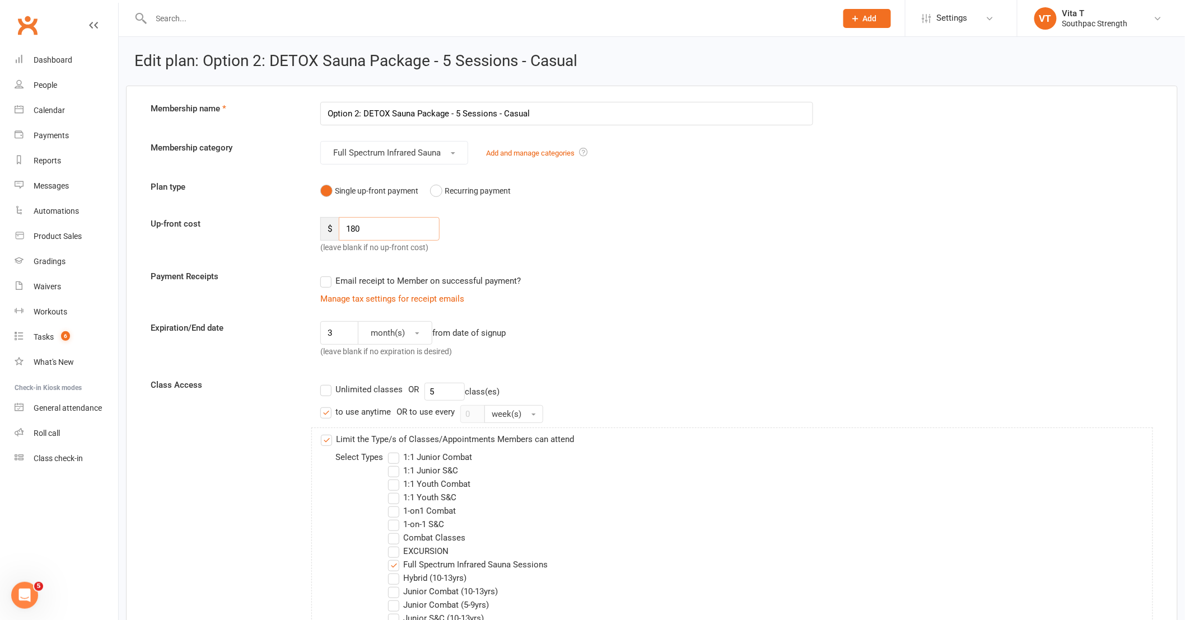
click at [418, 238] on input "180" at bounding box center [389, 229] width 101 height 24
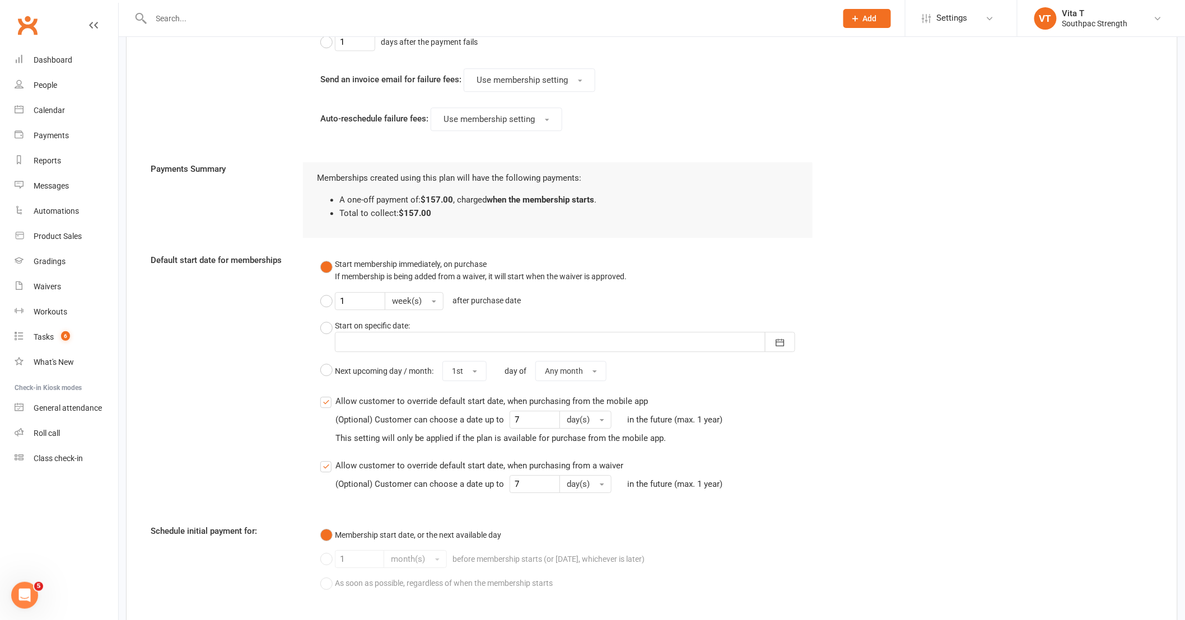
scroll to position [1344, 0]
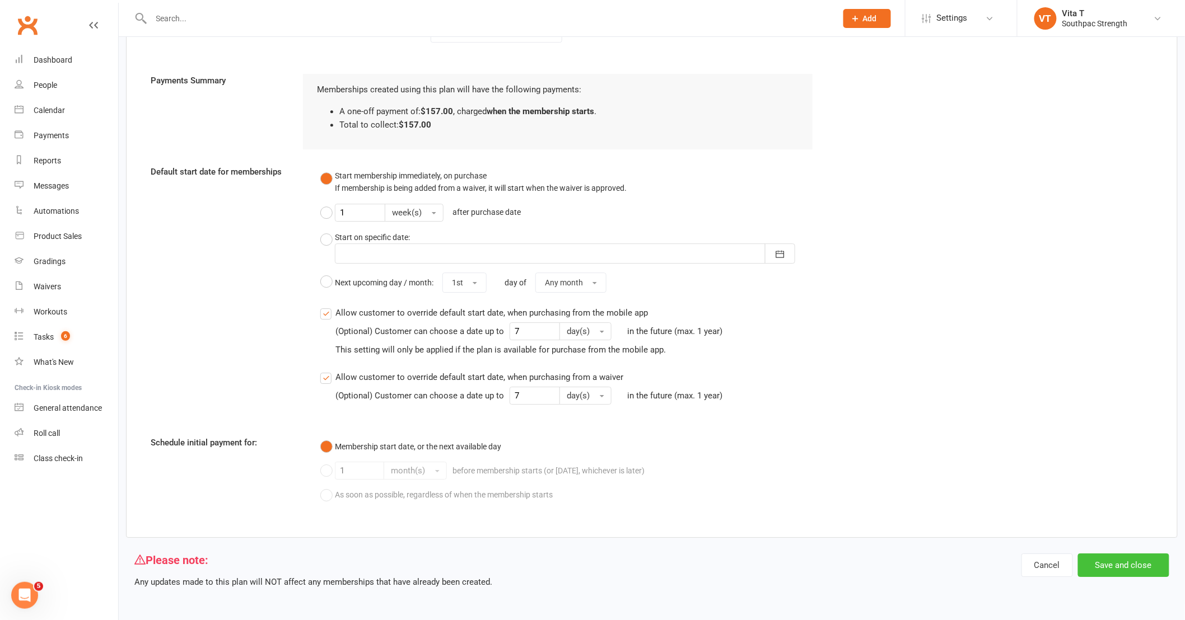
type input "157"
click at [1136, 561] on button "Save and close" at bounding box center [1123, 566] width 91 height 24
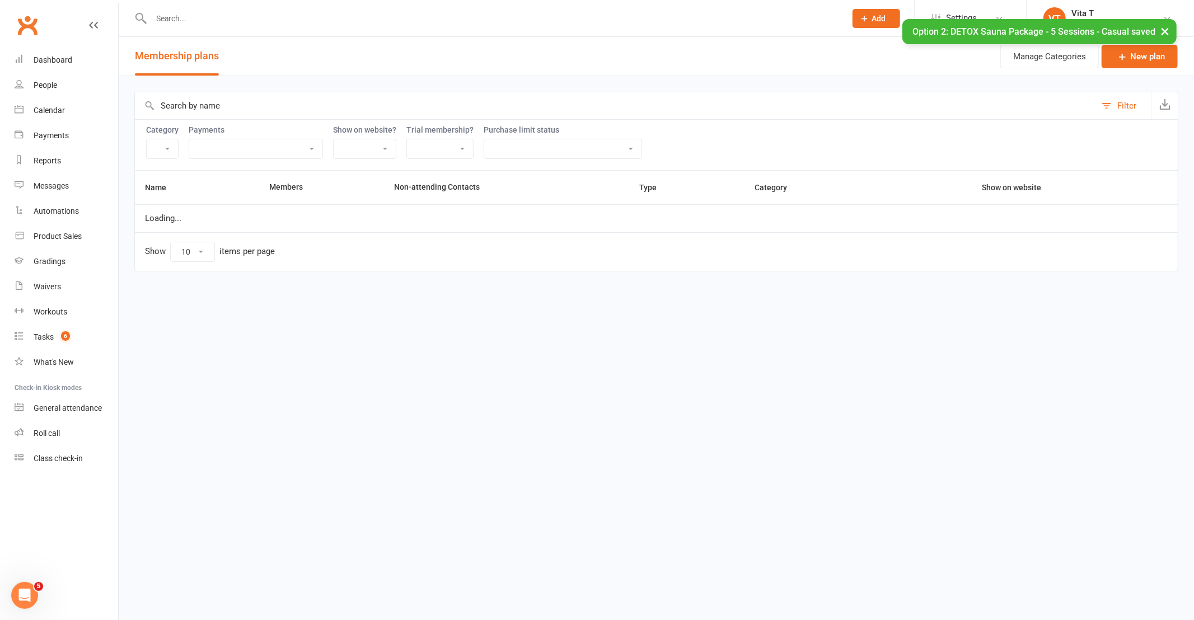
select select "18973"
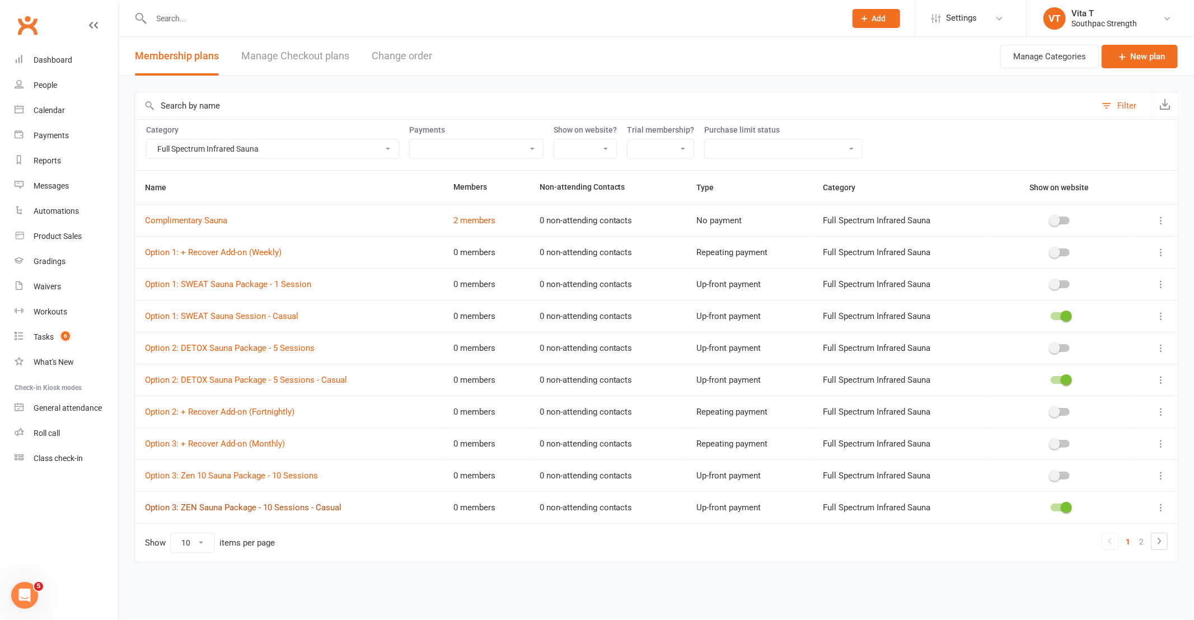
click at [316, 511] on link "Option 3: ZEN Sauna Package - 10 Sessions - Casual" at bounding box center [243, 508] width 197 height 10
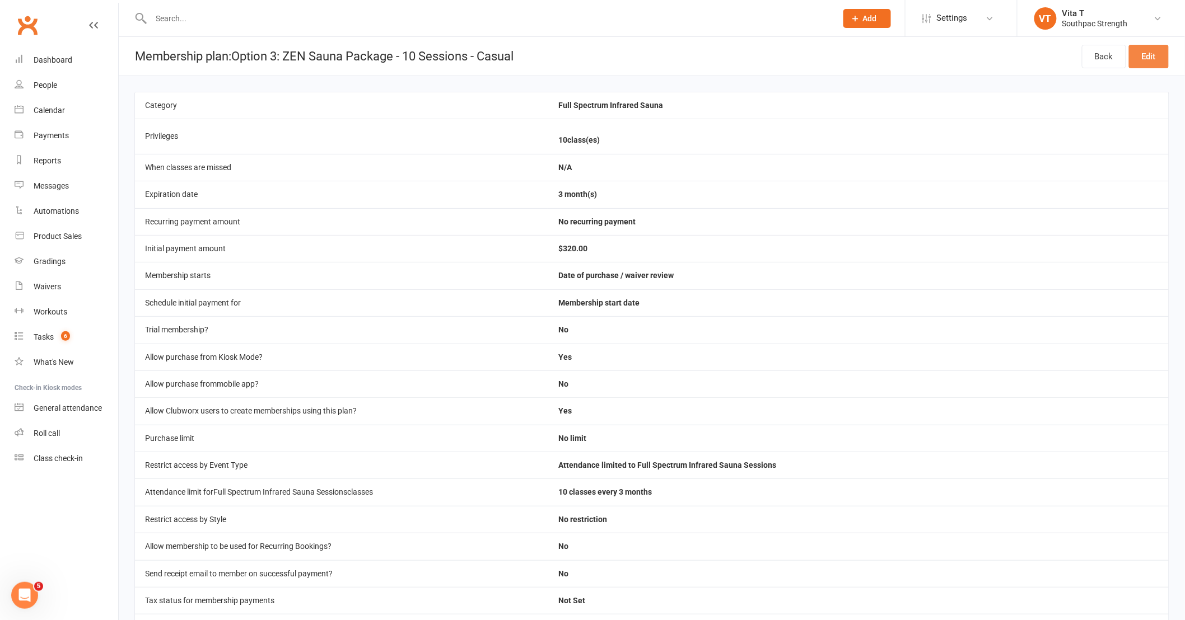
click at [1140, 66] on link "Edit" at bounding box center [1149, 57] width 40 height 24
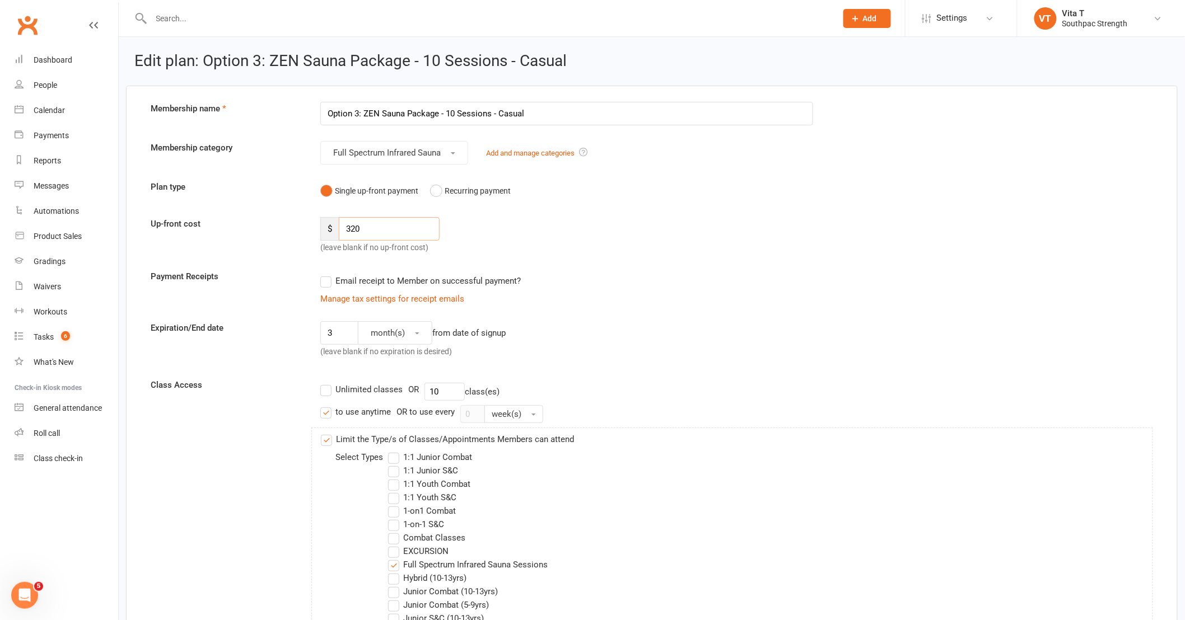
click at [374, 234] on input "320" at bounding box center [389, 229] width 101 height 24
type input "3"
click at [375, 233] on input "280" at bounding box center [389, 229] width 101 height 24
type input "280"
click at [476, 234] on div "$ 280 (leave blank if no up-front cost)" at bounding box center [439, 235] width 255 height 37
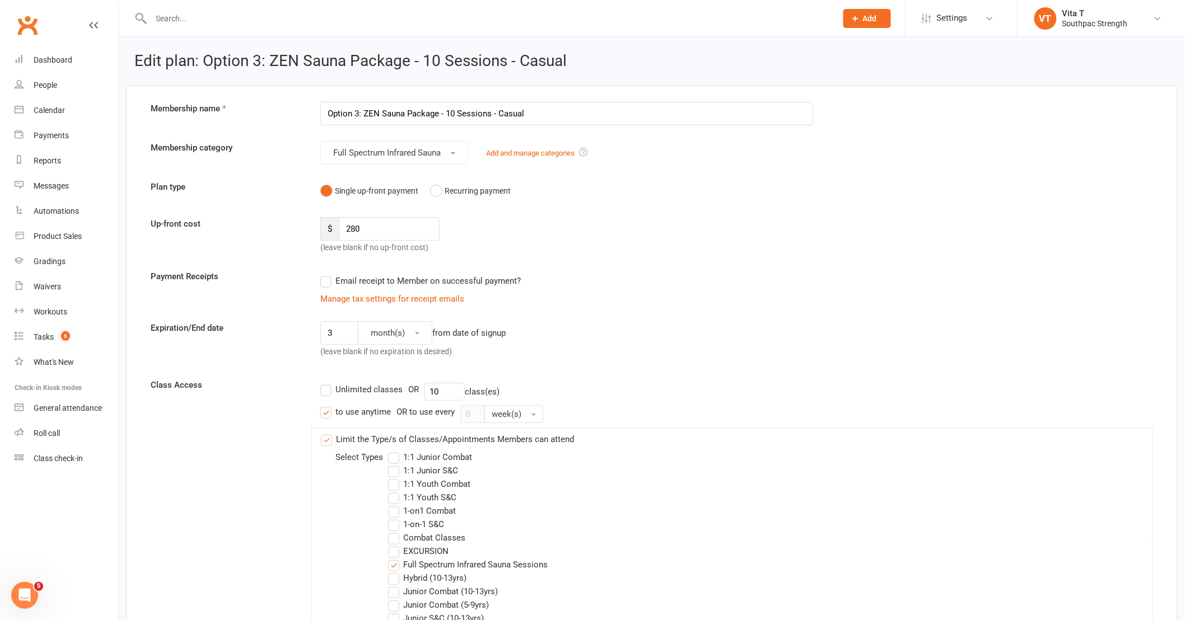
click at [833, 337] on div "Expiration/End date 3 month(s) from date of signup (leave blank if no expiratio…" at bounding box center [651, 341] width 1019 height 41
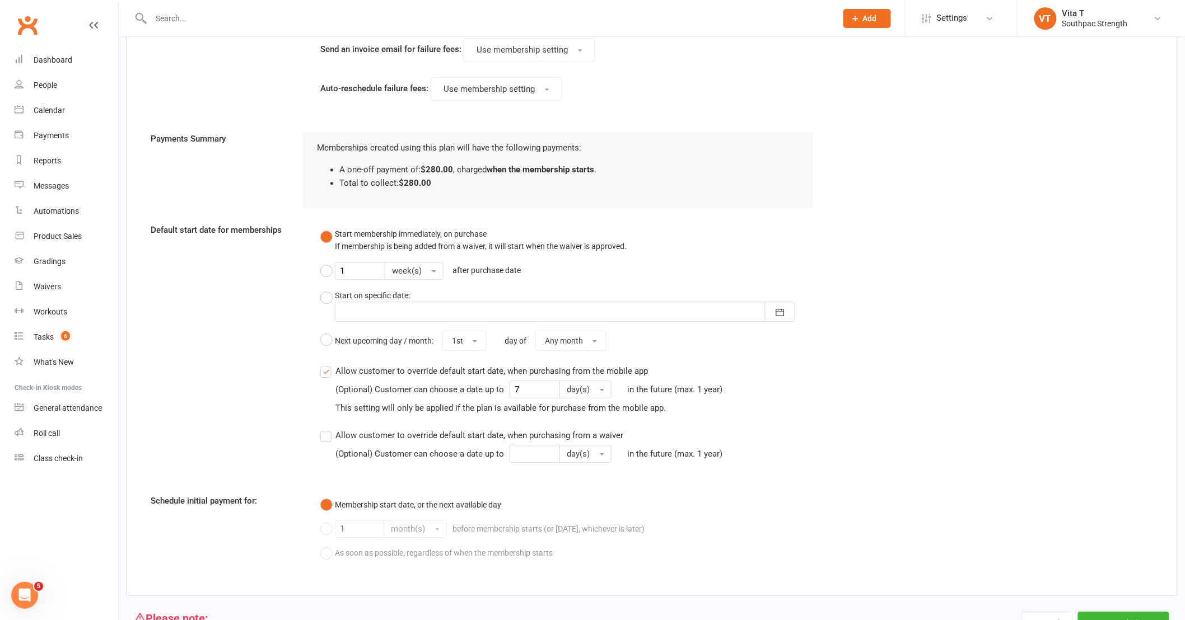
scroll to position [1344, 0]
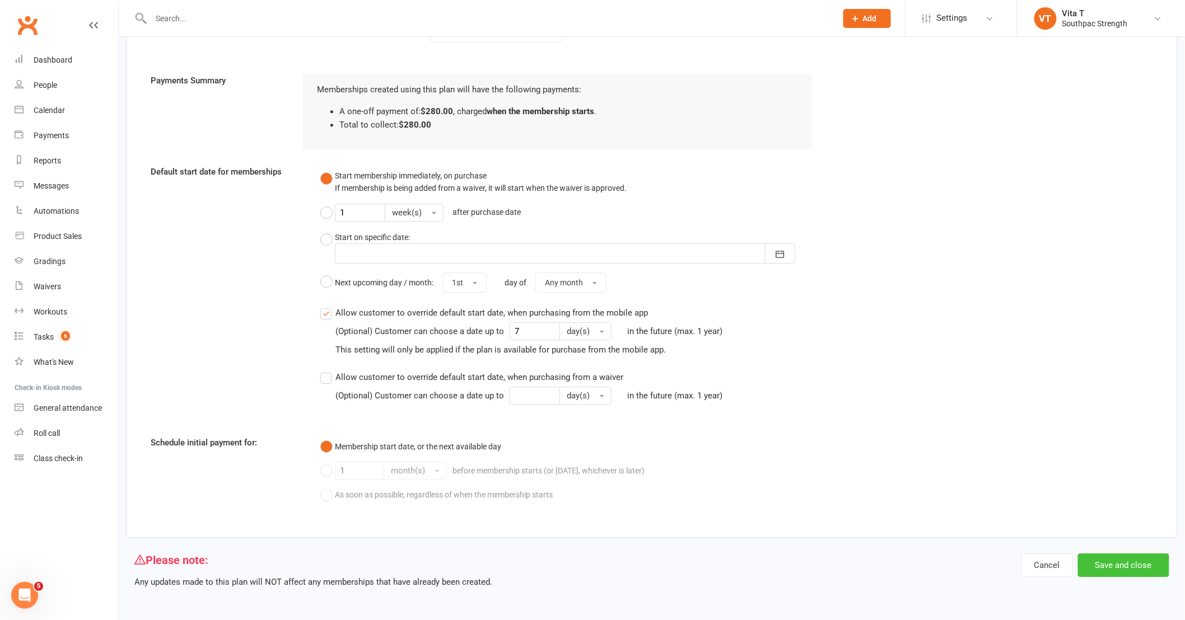
click at [1108, 567] on button "Save and close" at bounding box center [1123, 566] width 91 height 24
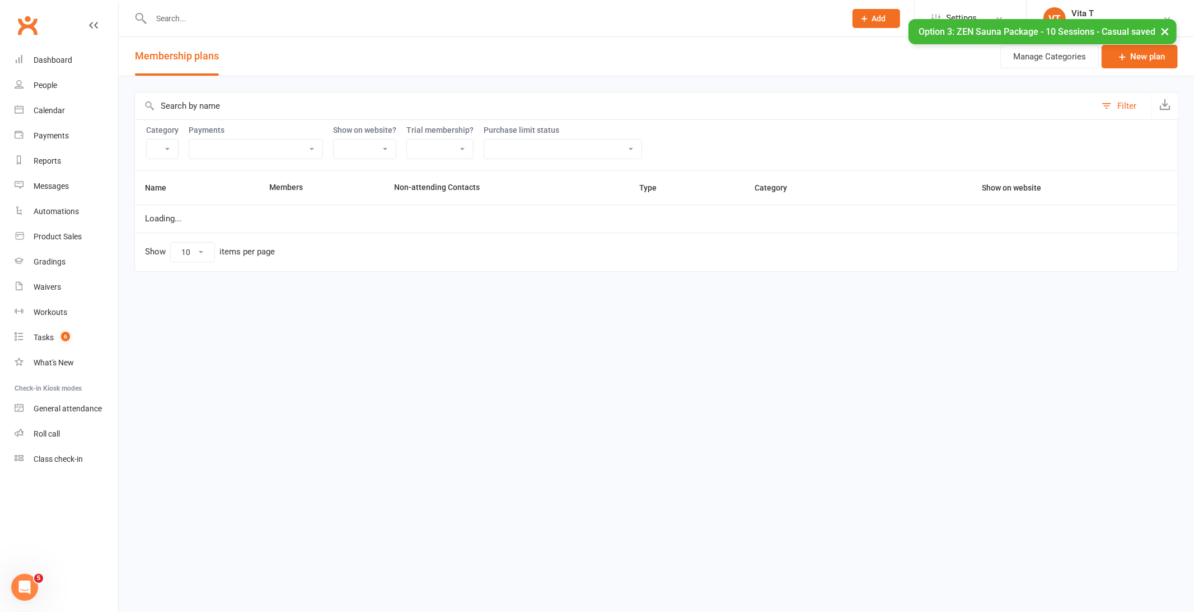
select select "18973"
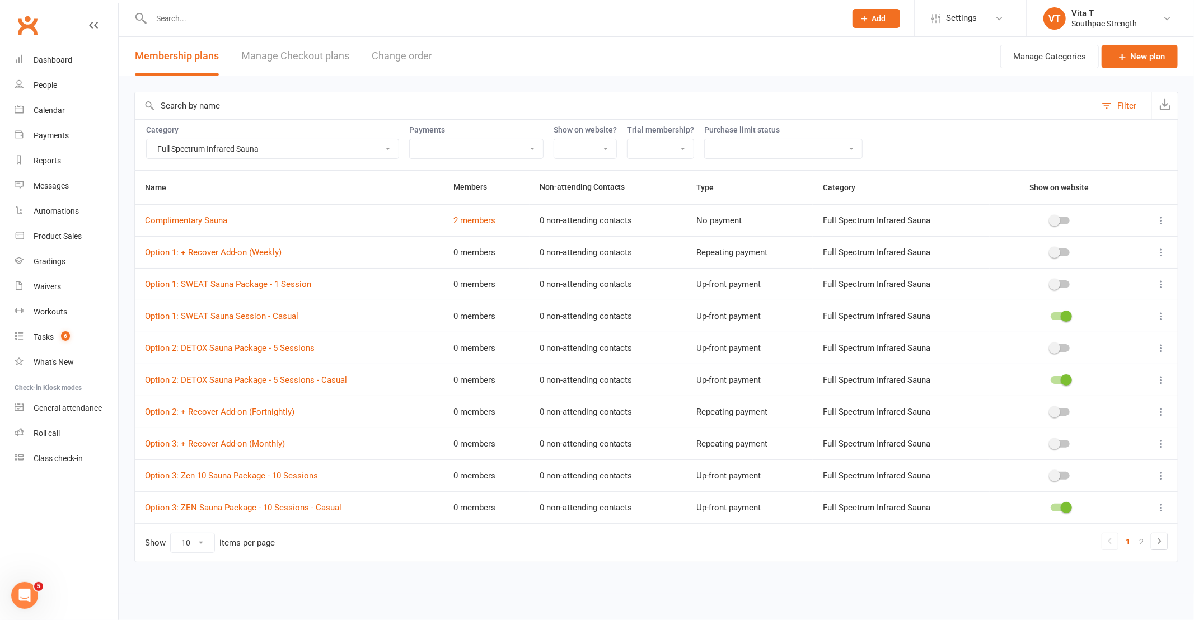
click at [764, 105] on input "text" at bounding box center [616, 105] width 962 height 27
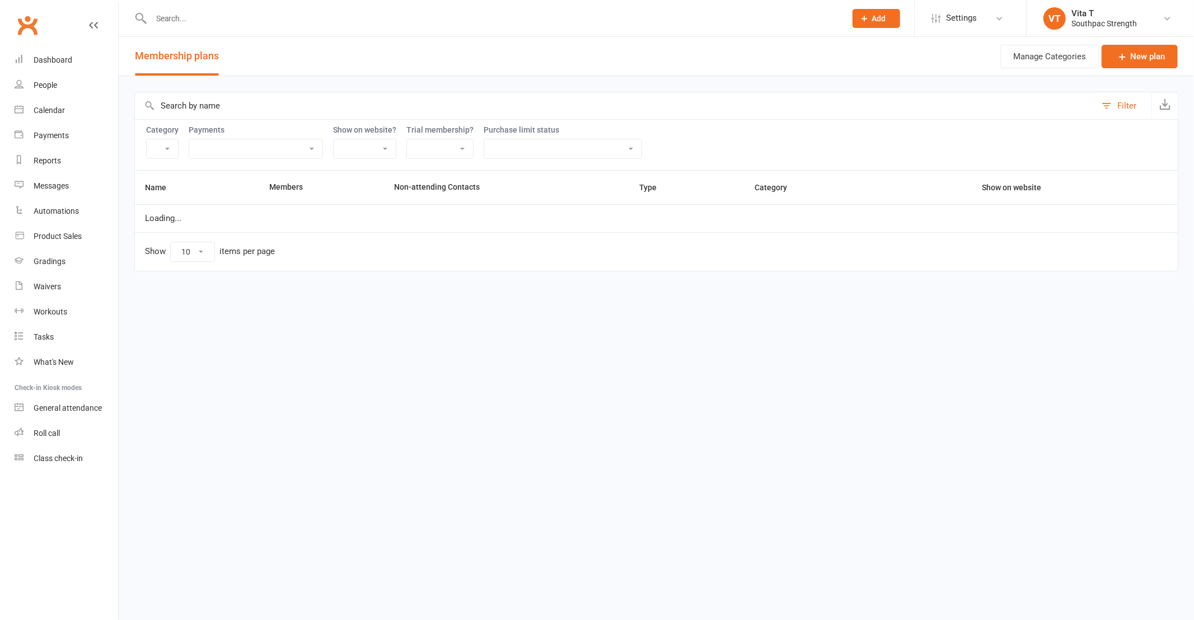
select select "18973"
click at [49, 288] on div "Waivers" at bounding box center [47, 286] width 27 height 9
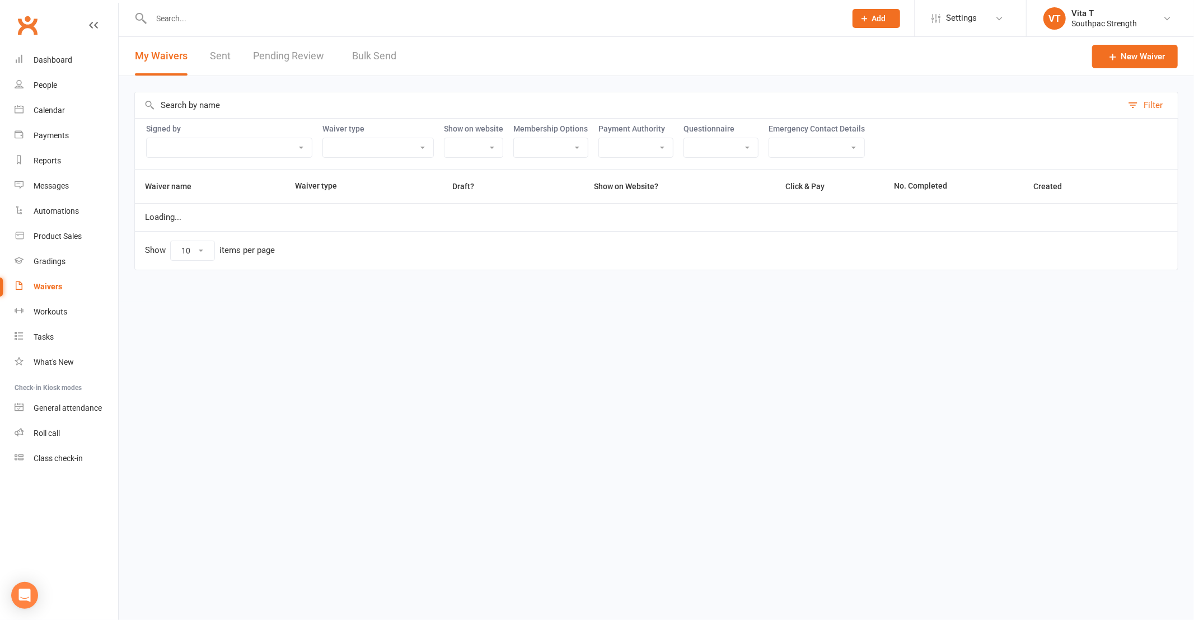
select select "100"
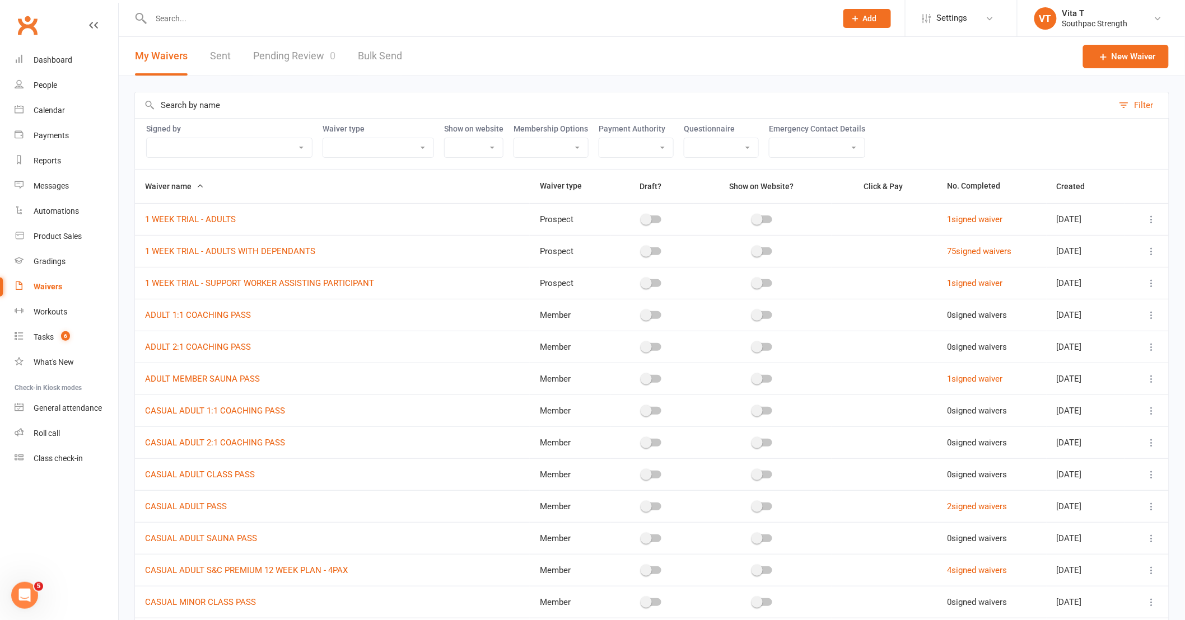
click at [293, 63] on link "Pending Review 0" at bounding box center [294, 56] width 82 height 39
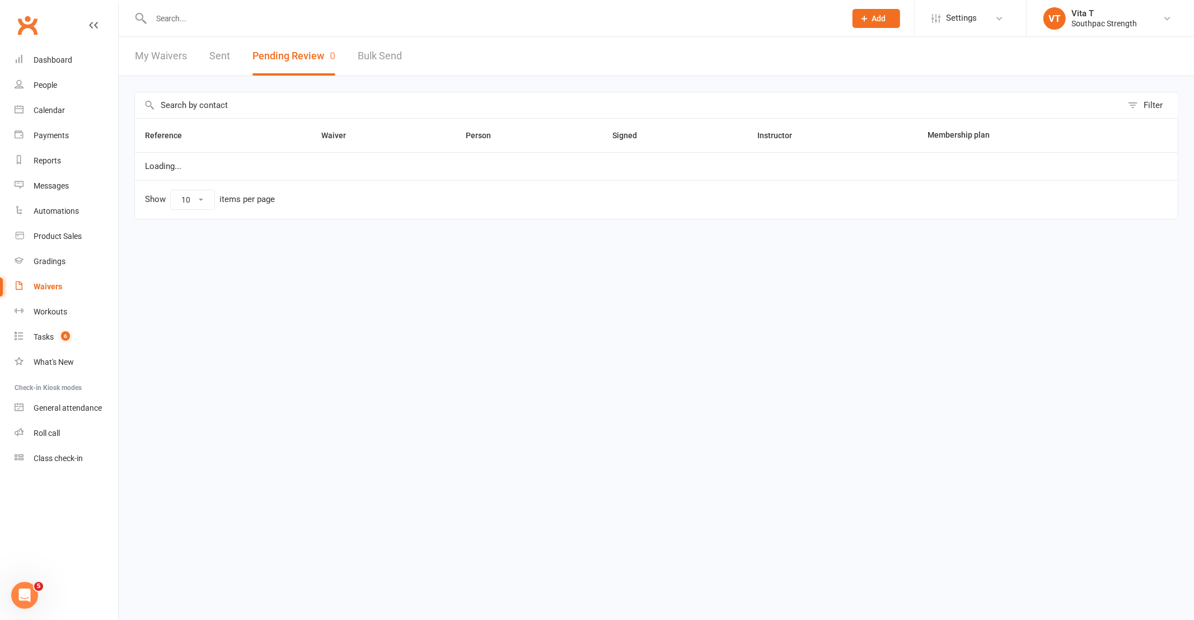
select select "25"
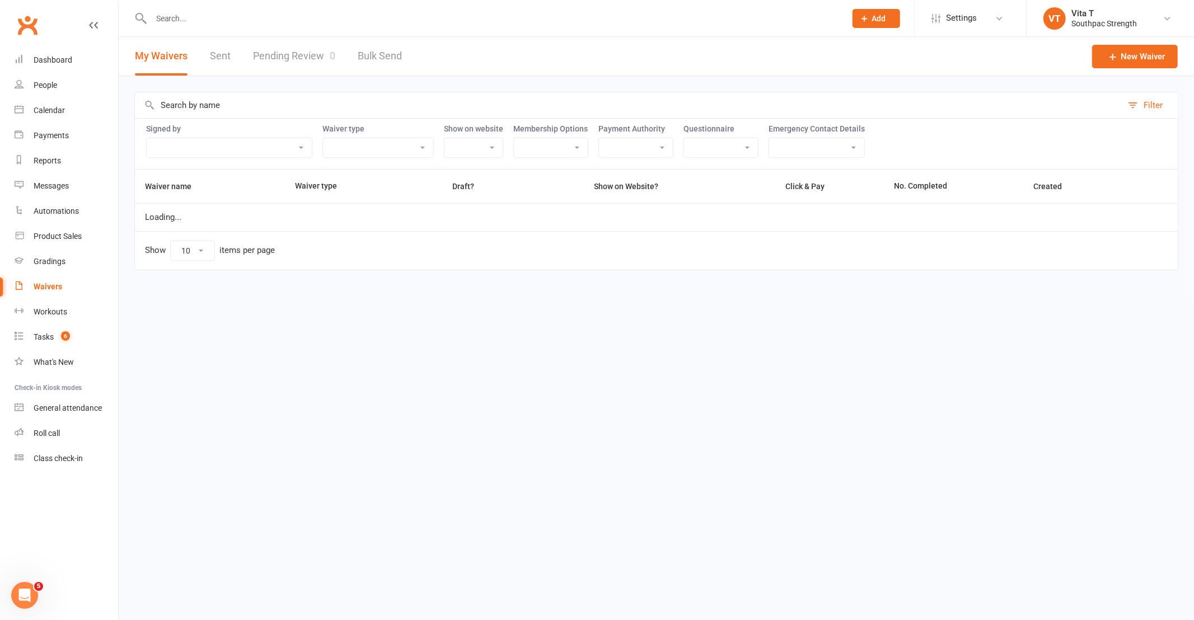
select select "100"
click at [52, 292] on link "Waivers" at bounding box center [67, 286] width 104 height 25
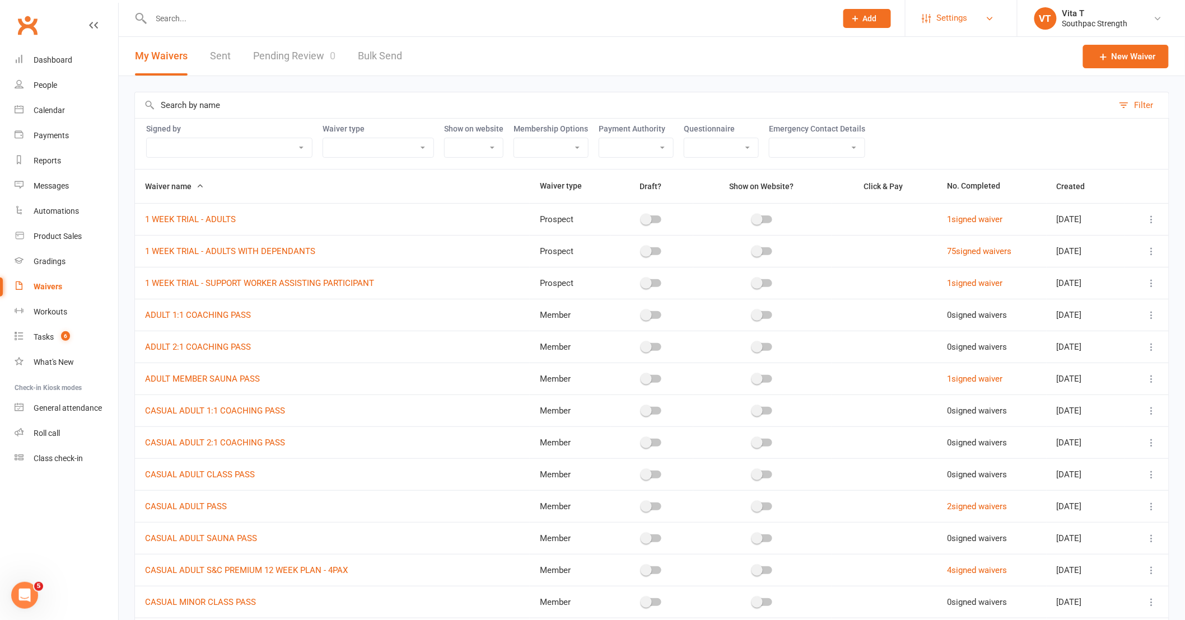
click at [978, 17] on link "Settings" at bounding box center [961, 18] width 78 height 25
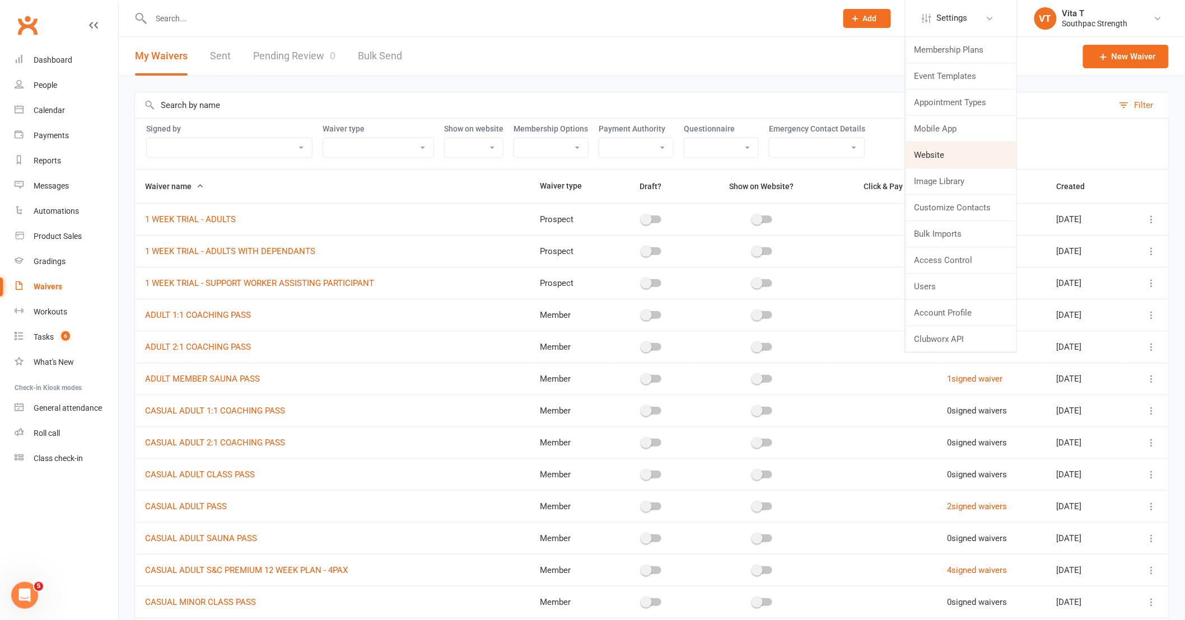
click at [937, 156] on link "Website" at bounding box center [961, 155] width 111 height 26
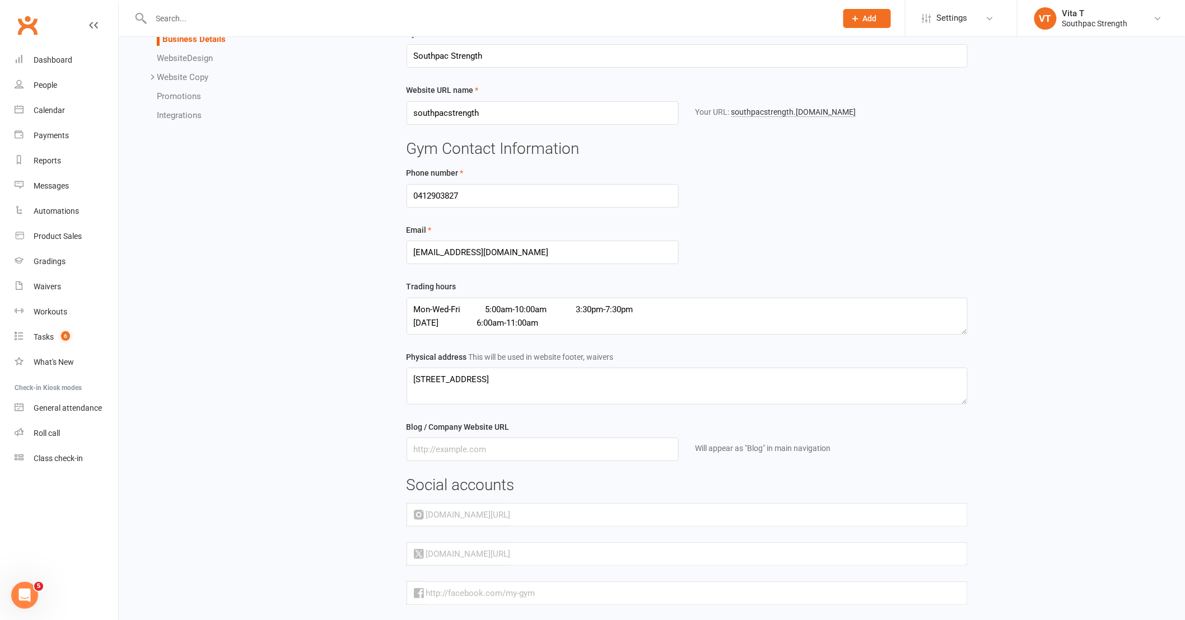
scroll to position [118, 0]
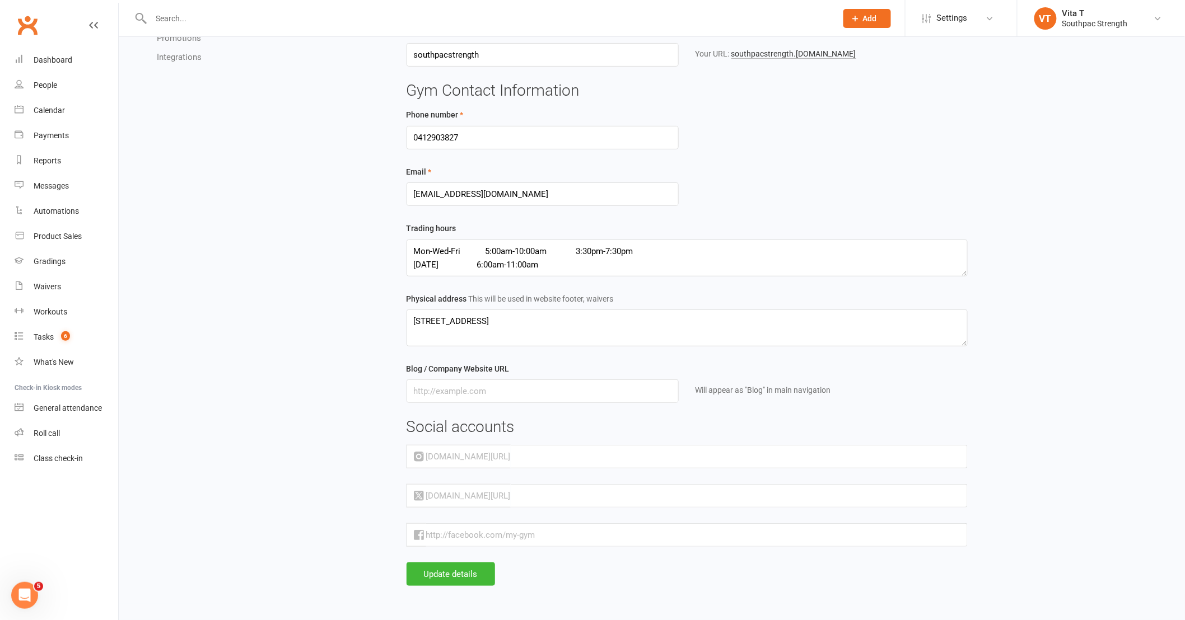
click at [483, 450] on div "[DOMAIN_NAME][URL]" at bounding box center [462, 456] width 97 height 13
click at [511, 460] on input "text" at bounding box center [739, 457] width 457 height 24
click at [619, 477] on div "Gym name Southpac Strength Website URL name southpacstrength Your URL: southpac…" at bounding box center [687, 266] width 578 height 594
drag, startPoint x: 478, startPoint y: 574, endPoint x: 622, endPoint y: 571, distance: 143.4
click at [622, 571] on div "Gym name Southpac Strength Website URL name southpacstrength Your URL: southpac…" at bounding box center [784, 278] width 754 height 618
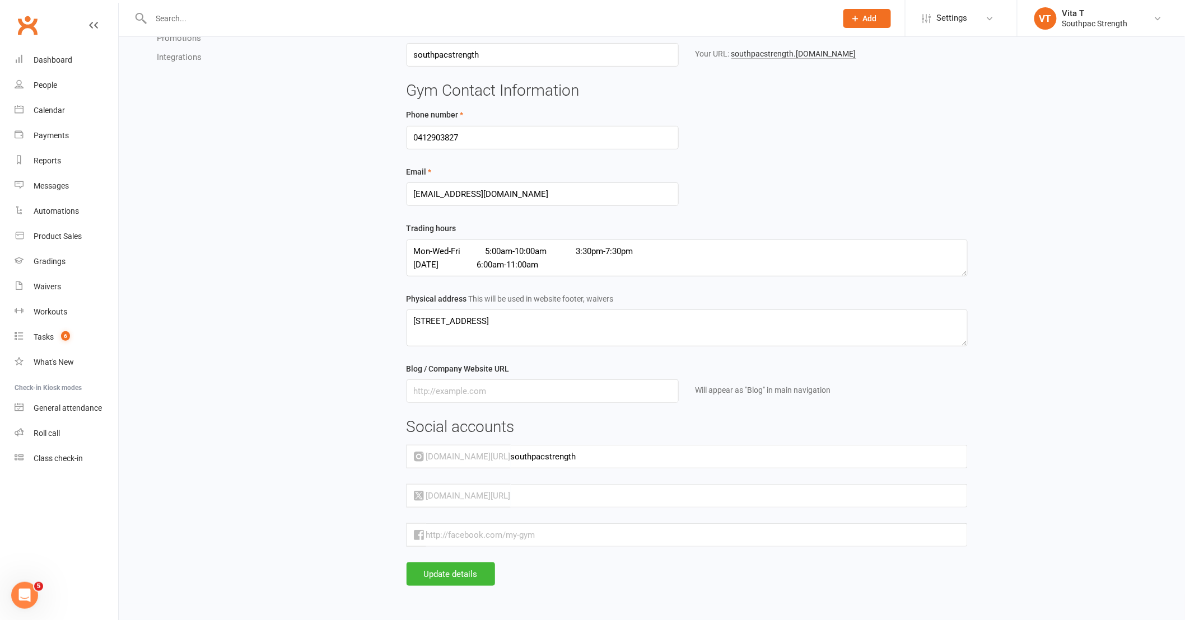
drag, startPoint x: 600, startPoint y: 458, endPoint x: 489, endPoint y: 452, distance: 110.5
click at [511, 452] on input "southpacstrength" at bounding box center [739, 457] width 457 height 24
type input "s"
paste input "southpacstrength?igsh=emxmNnI2MGY5dXZl"
type input "southpacstrength?igsh=emxmNnI2MGY5dXZl"
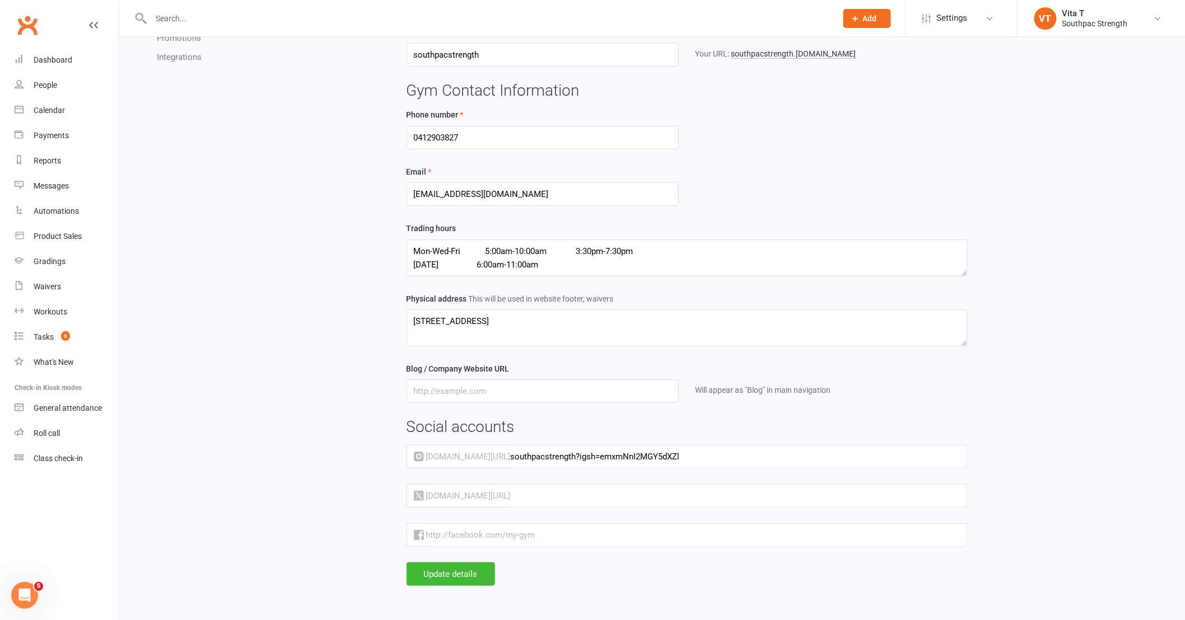
click at [339, 476] on div "Business Details Website Design Website Copy Homepage Contact Us Gallery Terms …" at bounding box center [652, 287] width 1052 height 636
click at [567, 260] on textarea "Mon-Wed-Fri 5:00am-10:00am 3:30pm-7:30pm Saturday 6:00am-11:00am" at bounding box center [687, 258] width 561 height 37
drag, startPoint x: 566, startPoint y: 264, endPoint x: 373, endPoint y: 210, distance: 200.2
click at [373, 210] on div "Business Details Website Design Website Copy Homepage Contact Us Gallery Terms …" at bounding box center [652, 287] width 1052 height 636
paste textarea "anned Hours Mon-Thu 3:15-7:30pm Friday: 3:15-5:30pm Saturday: 5:45am-11am All o…"
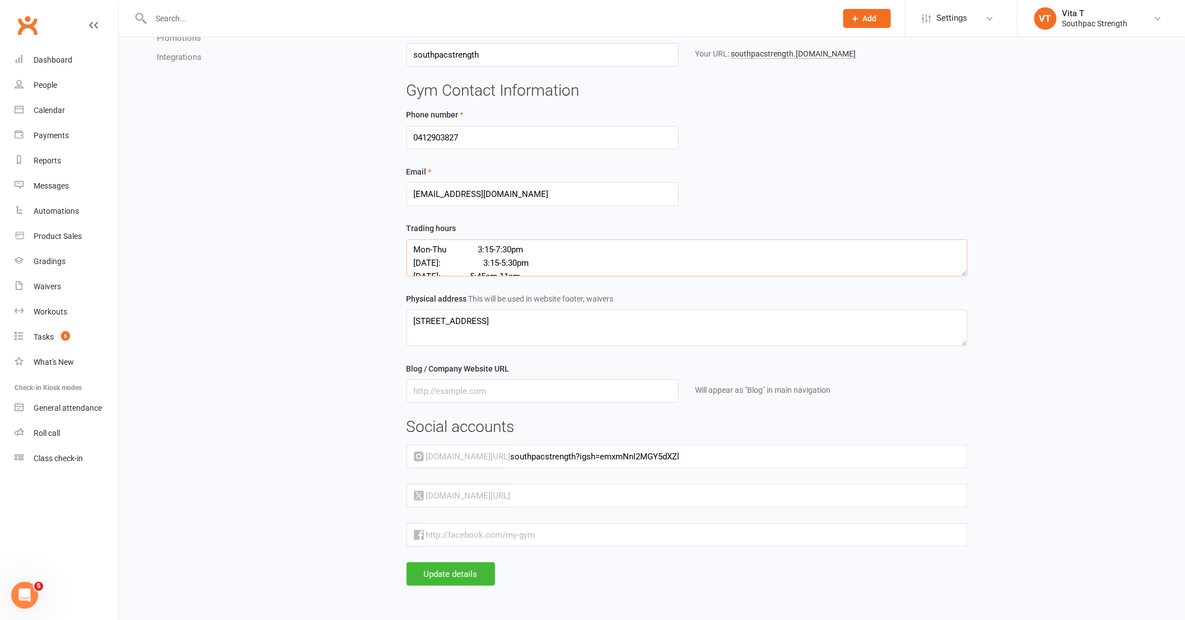
scroll to position [0, 0]
type textarea "Manned Hours Mon-Thu 3:15-7:30pm Friday: 3:15-5:30pm Saturday: 5:45am-11am All …"
click at [968, 260] on div "Gym name Southpac Strength Website URL name southpacstrength Your URL: southpac…" at bounding box center [687, 266] width 578 height 594
click at [1033, 458] on div "Gym name Southpac Strength Website URL name southpacstrength Your URL: southpac…" at bounding box center [783, 266] width 771 height 594
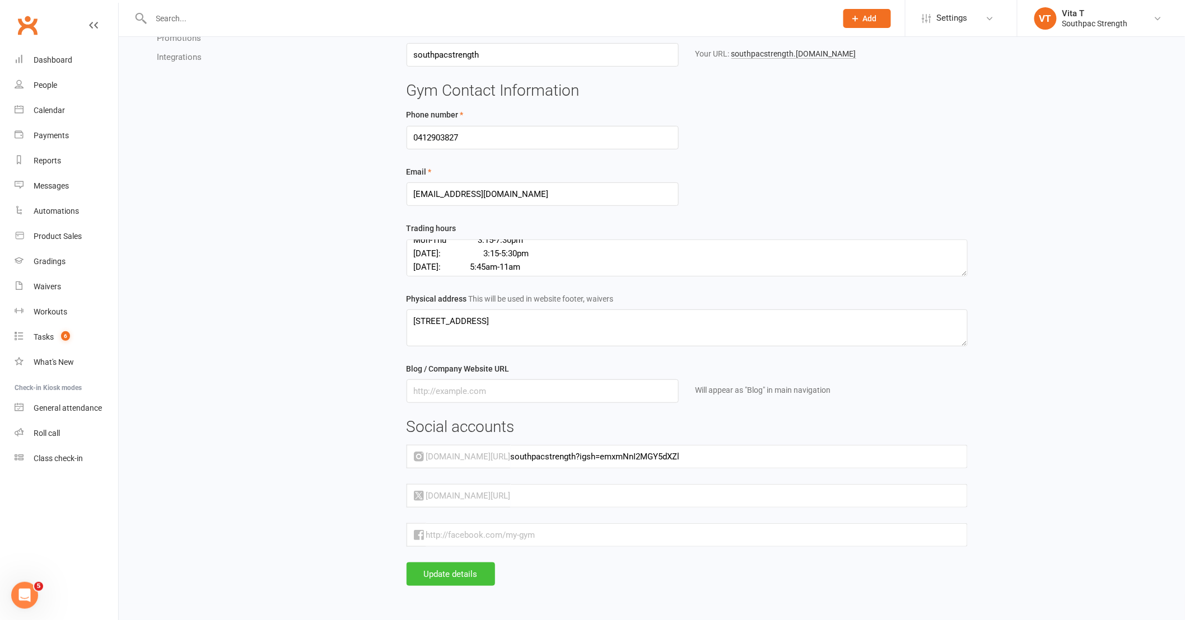
click at [466, 573] on button "Update details" at bounding box center [451, 575] width 88 height 24
click at [579, 534] on input "text" at bounding box center [697, 536] width 542 height 24
click at [555, 536] on input "text" at bounding box center [697, 536] width 542 height 24
click at [512, 535] on input "text" at bounding box center [697, 536] width 542 height 24
click at [458, 536] on input "text" at bounding box center [697, 536] width 542 height 24
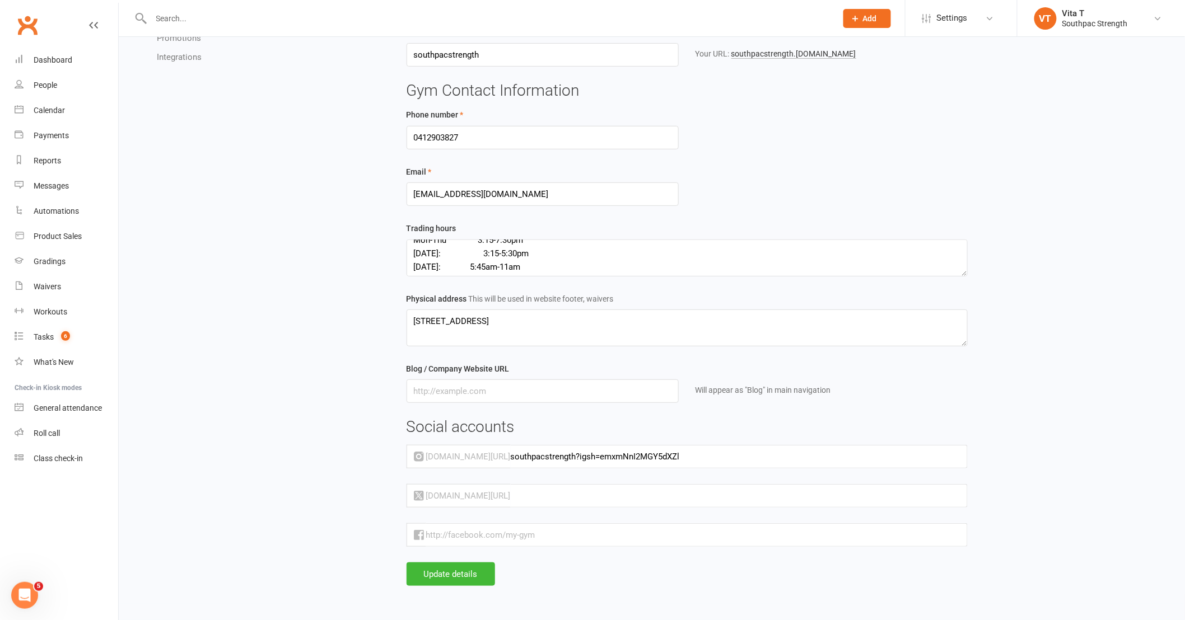
click at [881, 368] on div "Blog / Company Website URL Will appear as "Blog" in main navigation" at bounding box center [687, 382] width 561 height 41
click at [662, 538] on input "text" at bounding box center [697, 536] width 542 height 24
paste input "https://www.instagram.com/southpacstrength?igsh=emxmNnI2MGY5dXZl"
type input "https://www.instagram.com/southpacstrength?igsh=emxmNnI2MGY5dXZl"
click at [458, 580] on button "Update details" at bounding box center [451, 575] width 88 height 24
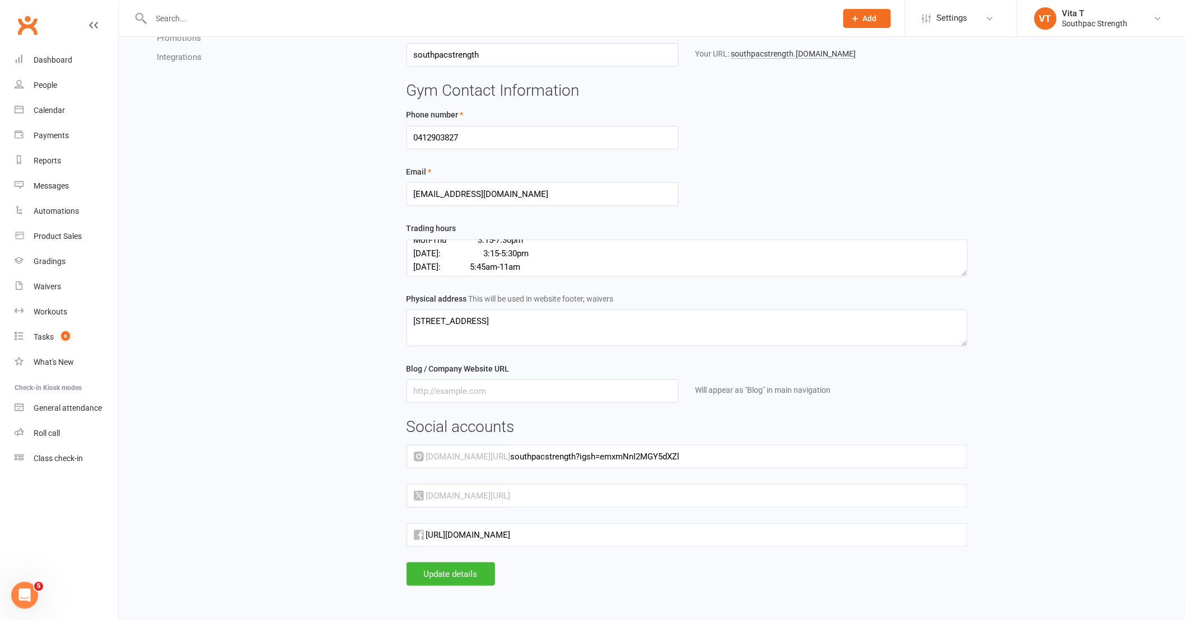
click at [836, 434] on h3 "Social accounts" at bounding box center [687, 427] width 561 height 17
drag, startPoint x: 747, startPoint y: 538, endPoint x: 0, endPoint y: 512, distance: 747.5
click at [0, 512] on ui-view "Prospect Member Non-attending contact Class / event Appointment Grading event T…" at bounding box center [592, 245] width 1185 height 718
click at [731, 454] on input "southpacstrength?igsh=emxmNnI2MGY5dXZl" at bounding box center [739, 457] width 457 height 24
click at [564, 539] on input "text" at bounding box center [697, 536] width 542 height 24
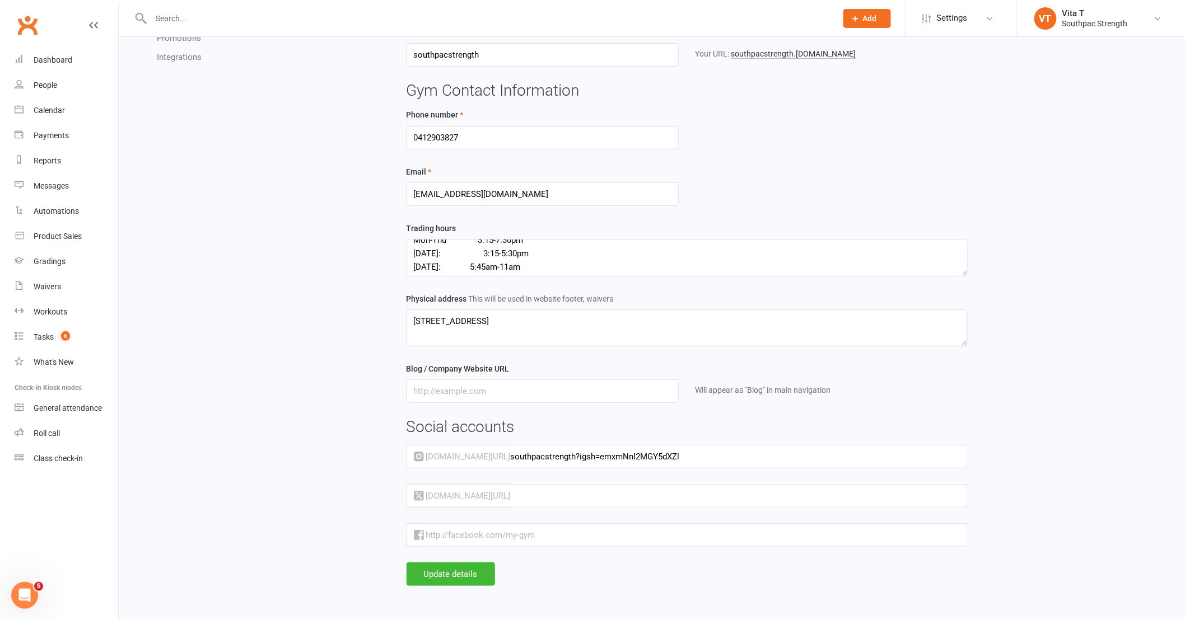
paste input "https://www.facebook.com/profile.php?id=61560324007840"
type input "https://www.facebook.com/profile.php?id=61560324007840"
click at [443, 577] on button "Update details" at bounding box center [451, 575] width 88 height 24
click at [41, 292] on link "Waivers" at bounding box center [67, 286] width 104 height 25
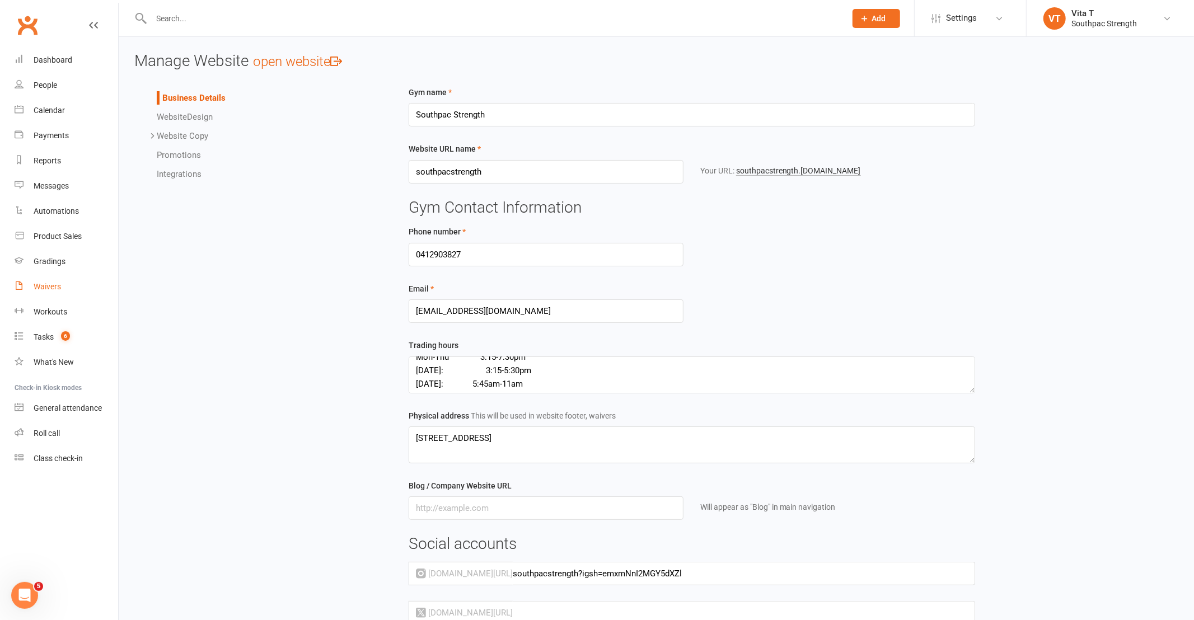
select select "100"
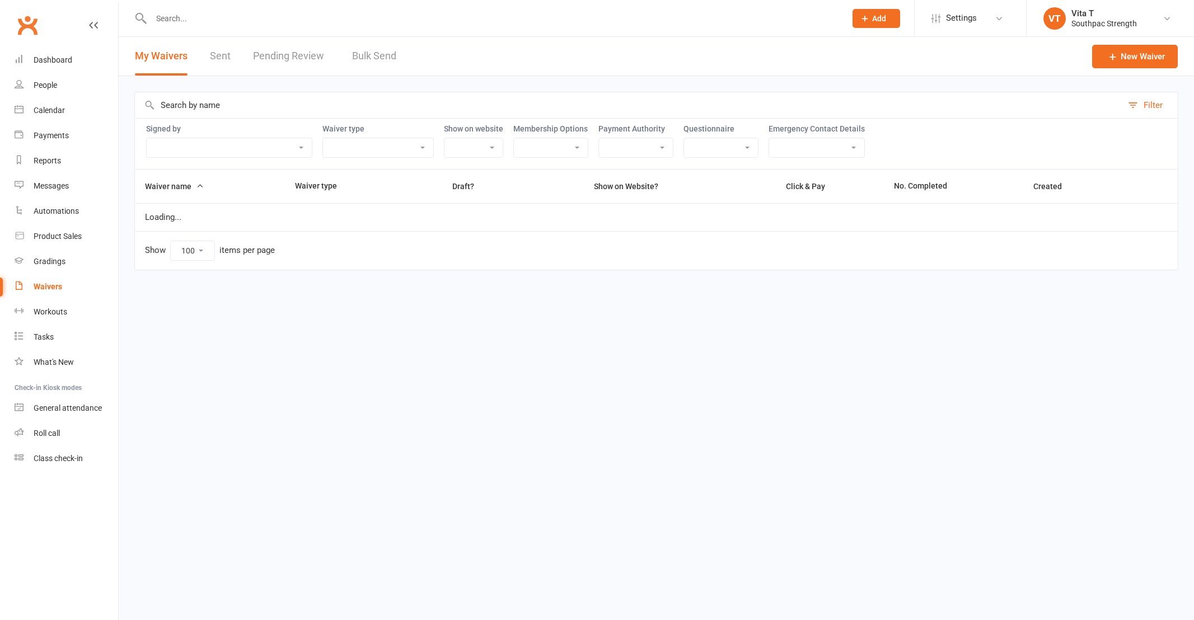
select select "100"
